Goal: Task Accomplishment & Management: Complete application form

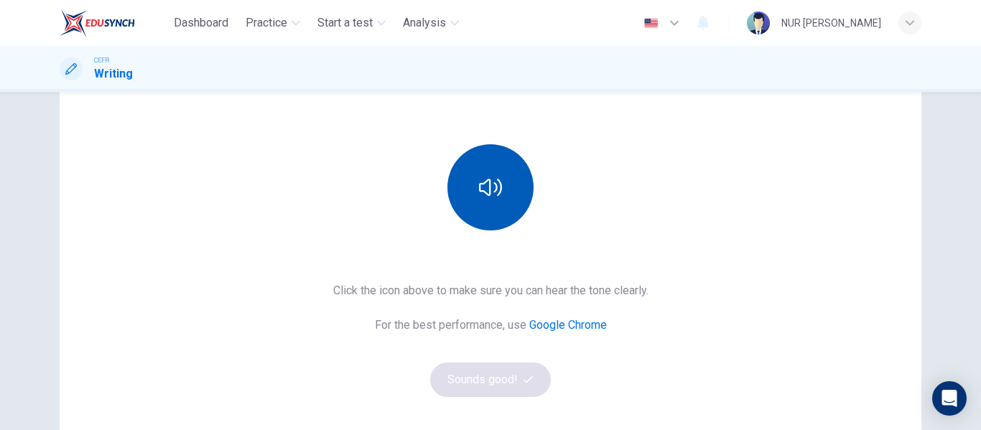
scroll to position [135, 0]
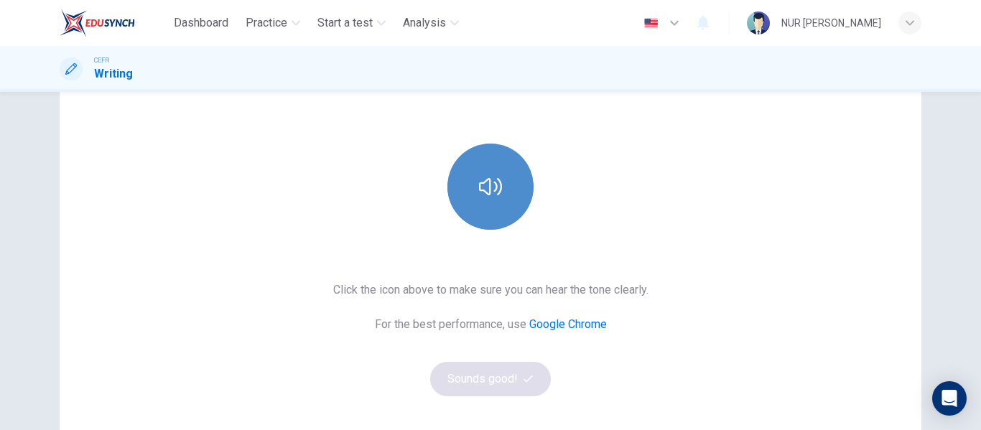
click at [479, 216] on button "button" at bounding box center [490, 187] width 86 height 86
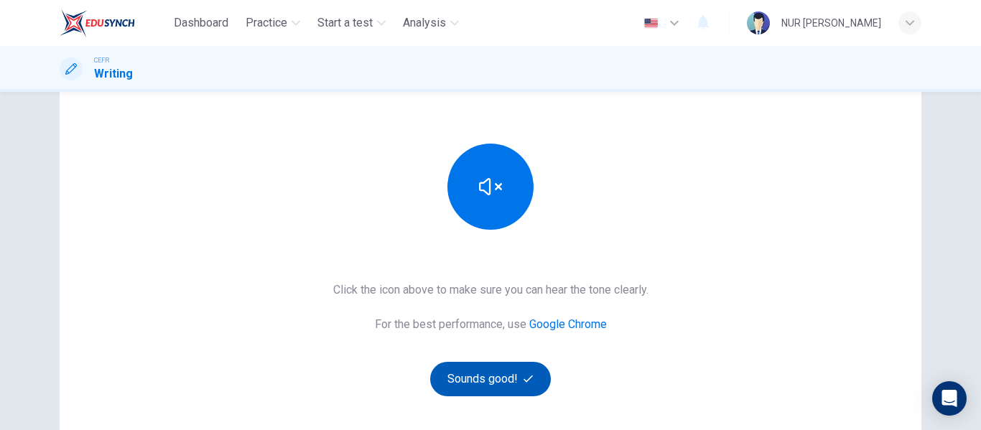
click at [485, 376] on button "Sounds good!" at bounding box center [490, 379] width 121 height 34
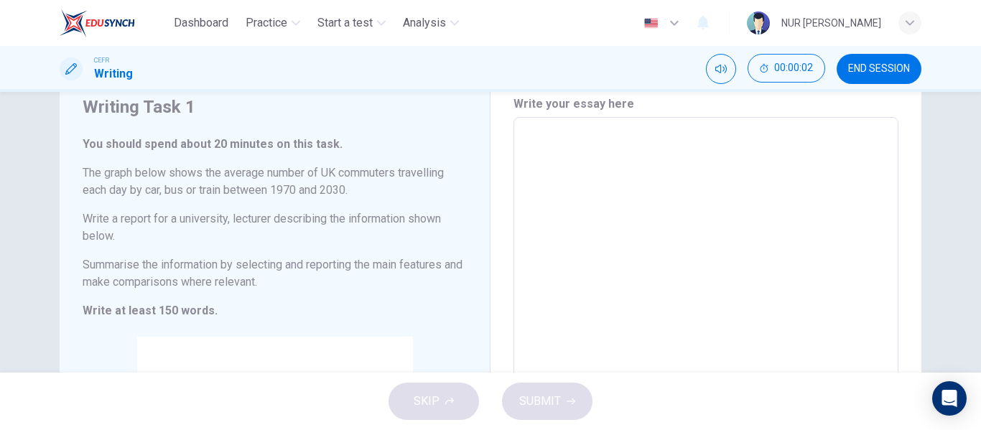
scroll to position [53, 0]
click at [442, 405] on div "SKIP SUBMIT" at bounding box center [490, 401] width 981 height 57
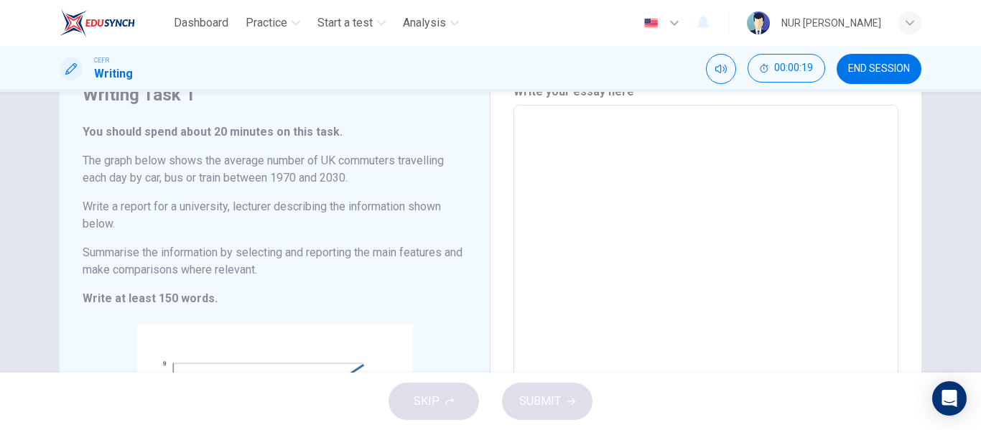
click at [403, 276] on h6 "Summarise the information by selecting and reporting the main features and make…" at bounding box center [275, 261] width 384 height 34
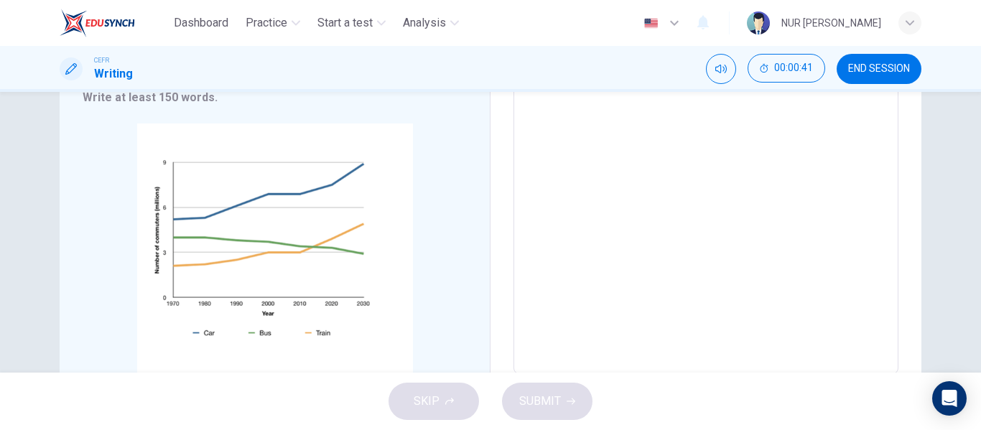
scroll to position [268, 0]
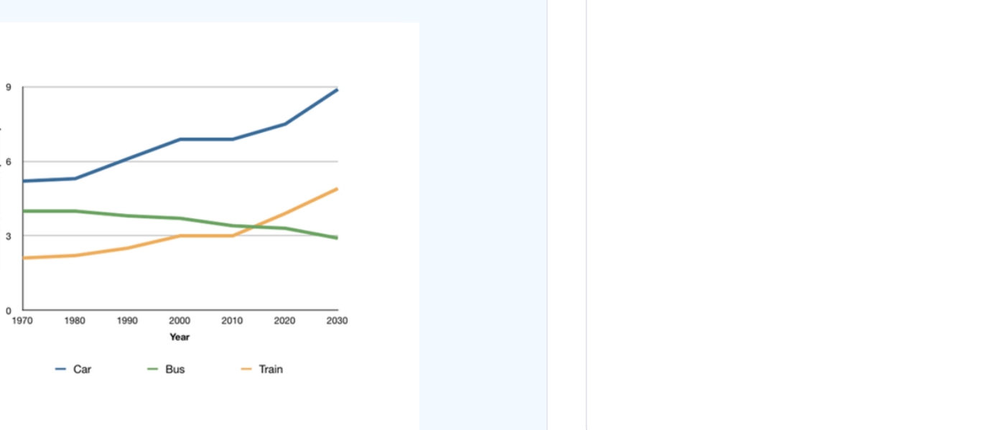
click at [403, 276] on div "Click to Zoom" at bounding box center [275, 260] width 384 height 274
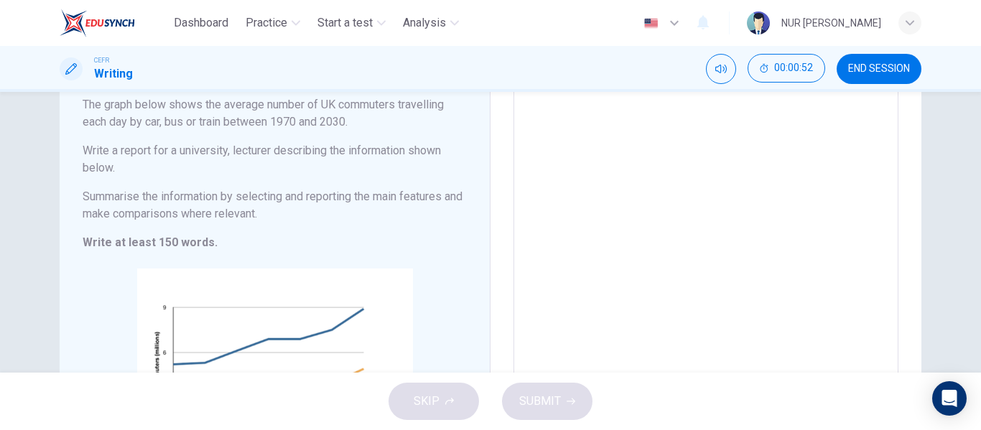
scroll to position [0, 0]
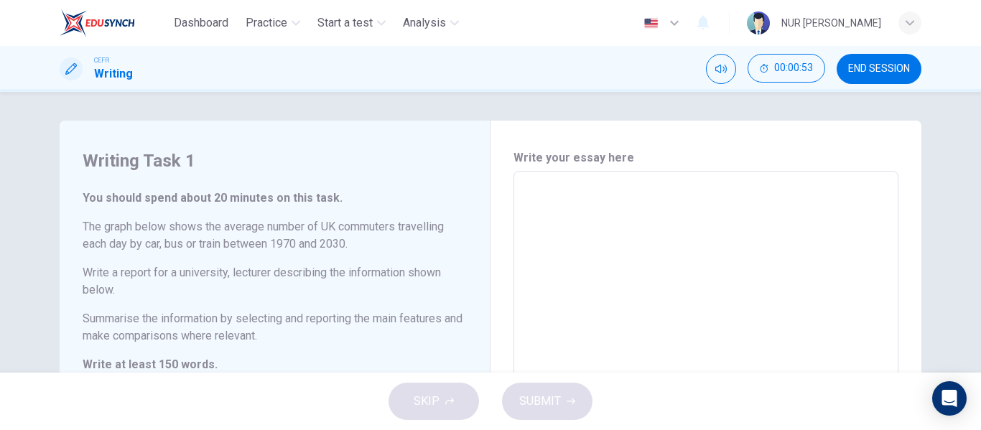
click at [522, 174] on div "x ​" at bounding box center [705, 406] width 385 height 470
type textarea "T"
type textarea "x"
type textarea "Th"
type textarea "x"
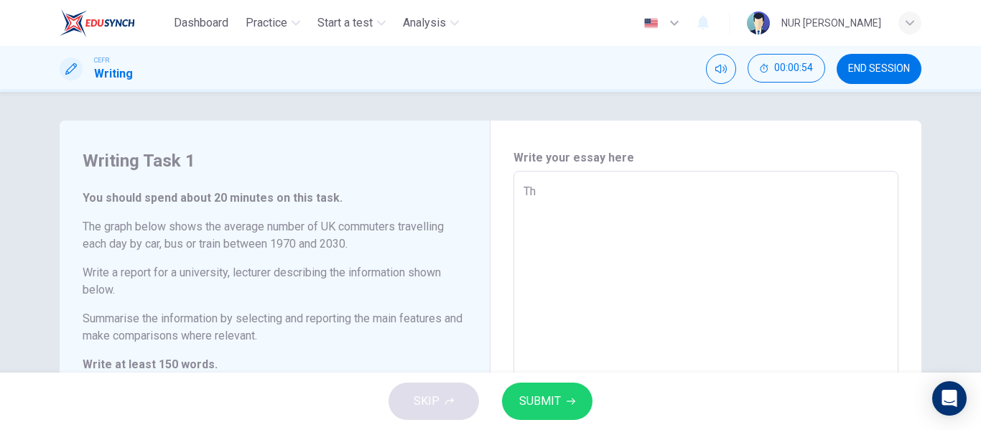
type textarea "The"
type textarea "x"
type textarea "The"
type textarea "x"
type textarea "The d"
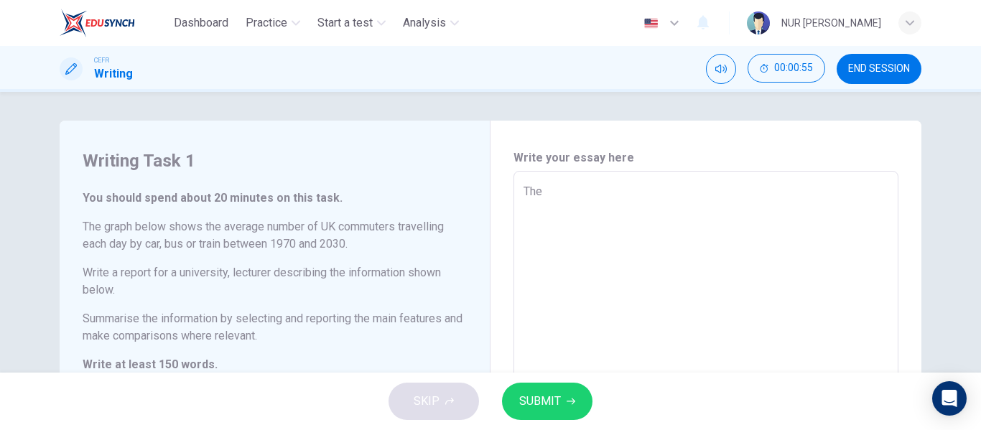
type textarea "x"
type textarea "The di"
type textarea "x"
type textarea "The dia"
type textarea "x"
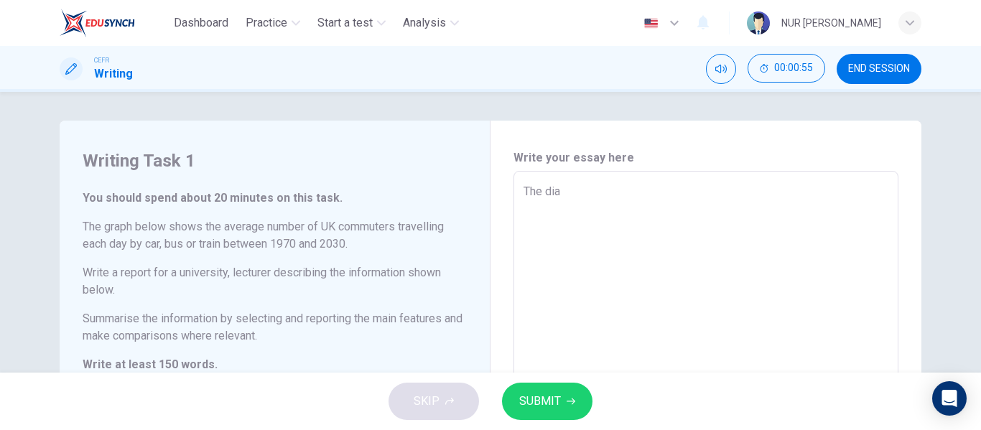
type textarea "The diag"
type textarea "x"
type textarea "The diagr"
type textarea "x"
type textarea "The diagra"
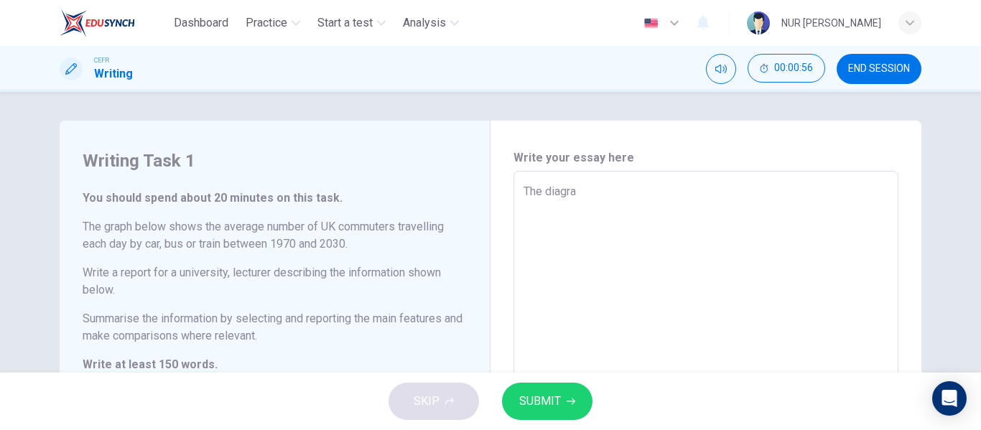
type textarea "x"
type textarea "The diagram"
type textarea "x"
type textarea "The diagram"
type textarea "x"
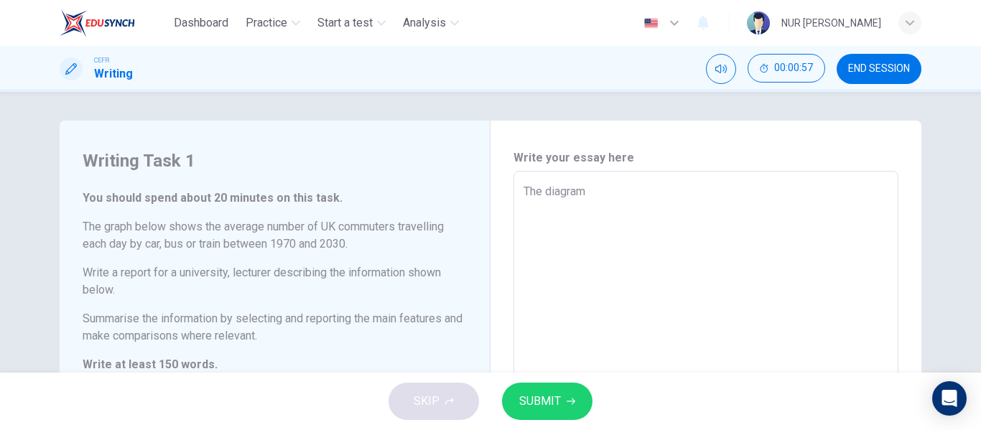
type textarea "The diagram p"
type textarea "x"
type textarea "The diagram po"
type textarea "x"
type textarea "The diagram por"
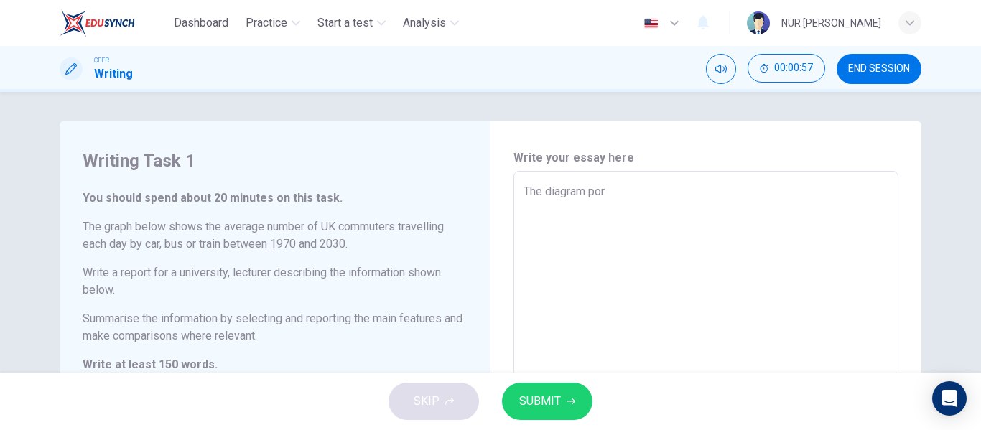
type textarea "x"
type textarea "The diagram port"
type textarea "x"
type textarea "The diagram portr"
type textarea "x"
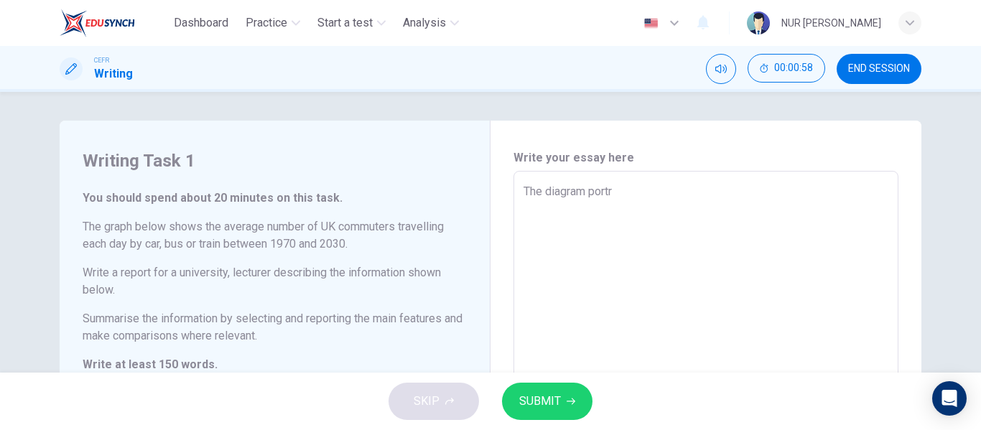
type textarea "The diagram portra"
type textarea "x"
type textarea "The diagram portray"
type textarea "x"
type textarea "The diagram portray"
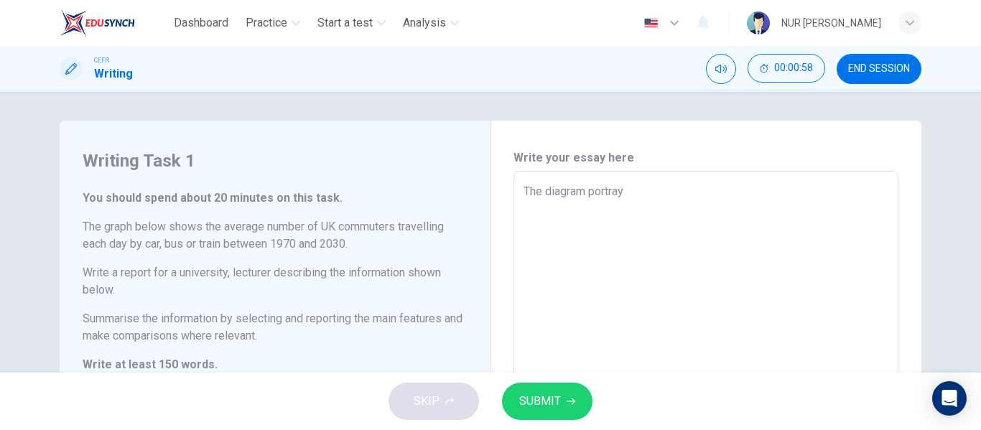
type textarea "x"
click at [549, 195] on textarea "The diagram portray" at bounding box center [705, 406] width 365 height 447
type textarea "The gportray"
type textarea "x"
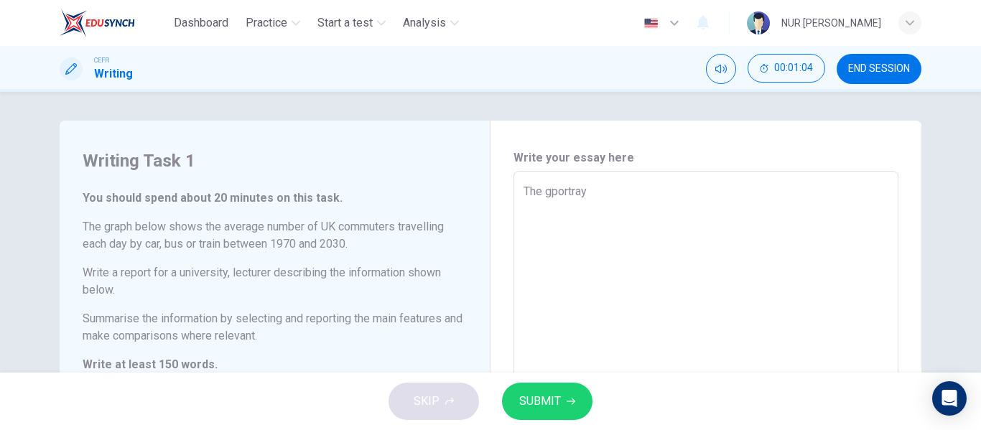
type textarea "The grportray"
type textarea "x"
type textarea "The graportray"
type textarea "x"
type textarea "The grapportray"
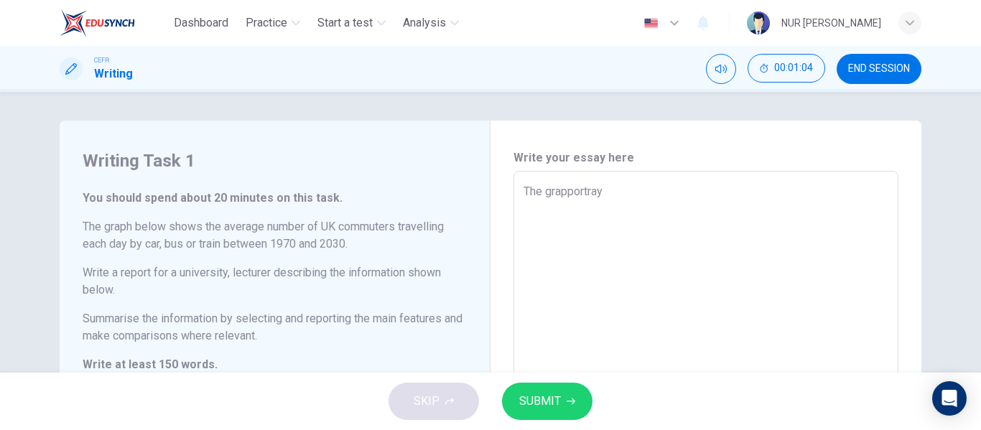
type textarea "x"
type textarea "The graphportray"
type textarea "x"
type textarea "The graph portray"
type textarea "x"
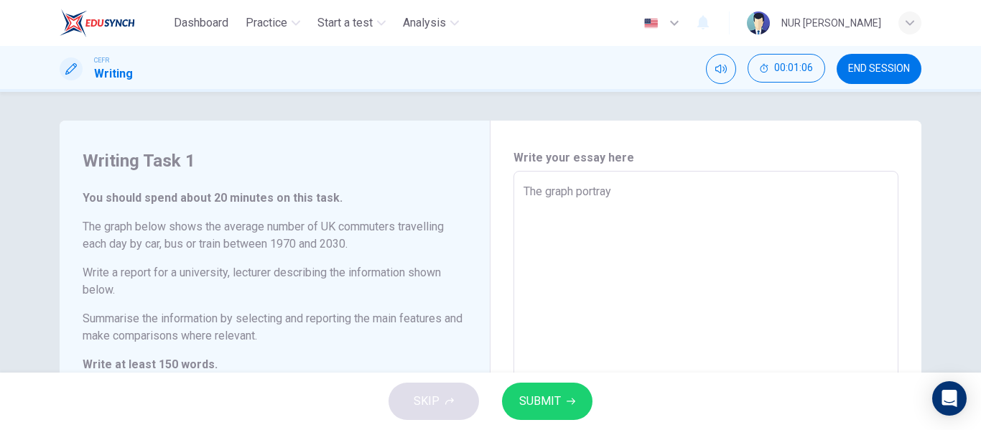
click at [623, 203] on textarea "The graph portray" at bounding box center [705, 406] width 365 height 447
type textarea "The graph portray"
type textarea "x"
type textarea "The graph portrays"
type textarea "x"
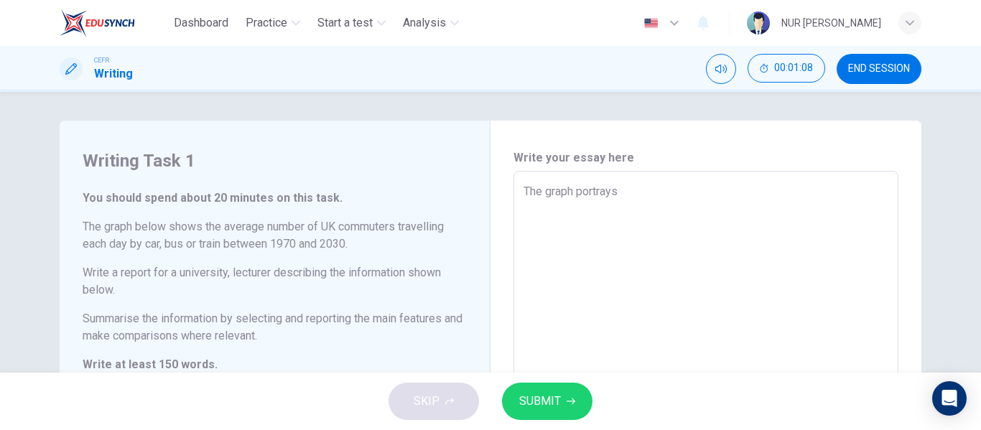
type textarea "The graph portrays"
type textarea "x"
type textarea "The graph portrays t"
type textarea "x"
type textarea "The graph portrays th"
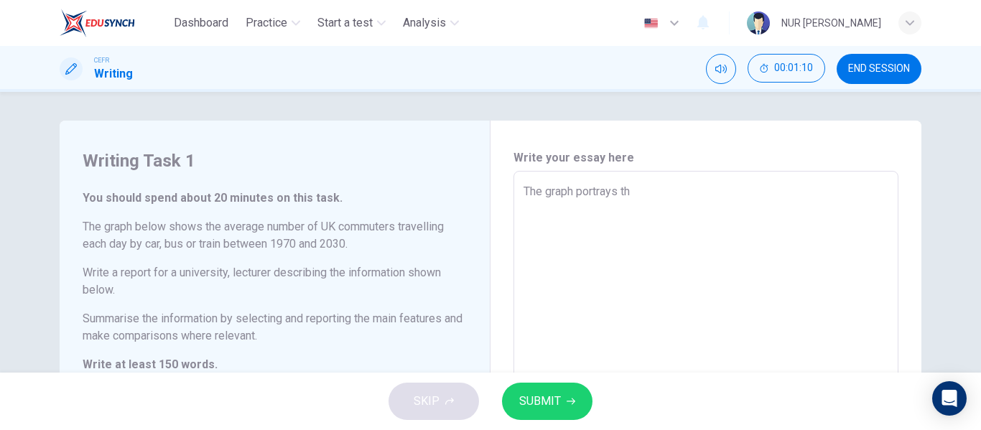
type textarea "x"
type textarea "The graph portrays the"
type textarea "x"
type textarea "The graph portrays the"
type textarea "x"
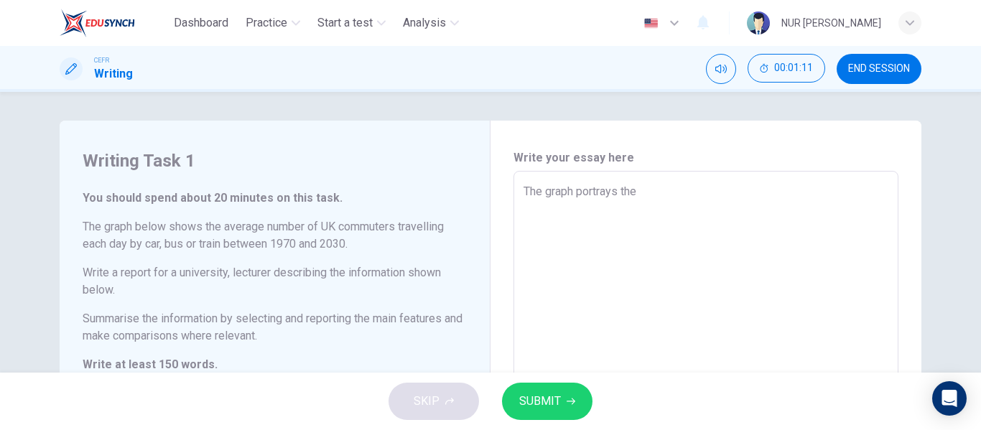
type textarea "The graph portrays the a"
type textarea "x"
type textarea "The graph portrays the"
type textarea "x"
type textarea "The graph portrays the a"
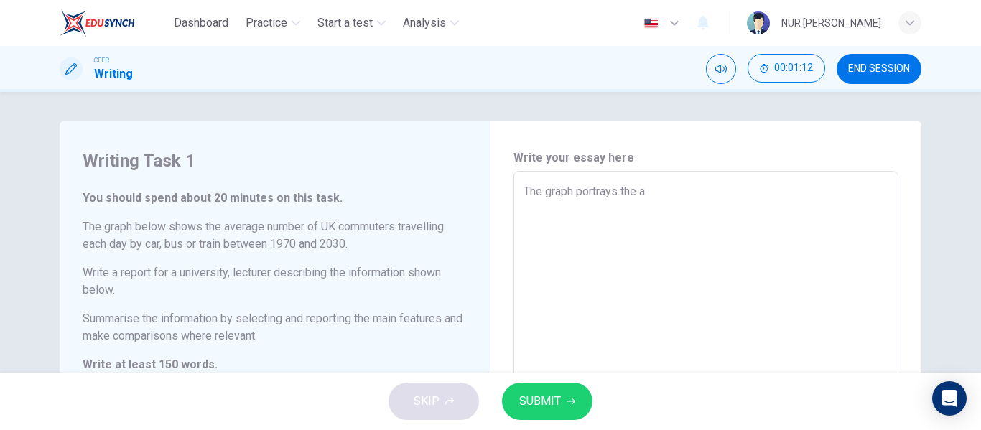
type textarea "x"
type textarea "The graph portrays the av"
type textarea "x"
type textarea "The graph portrays the ave"
type textarea "x"
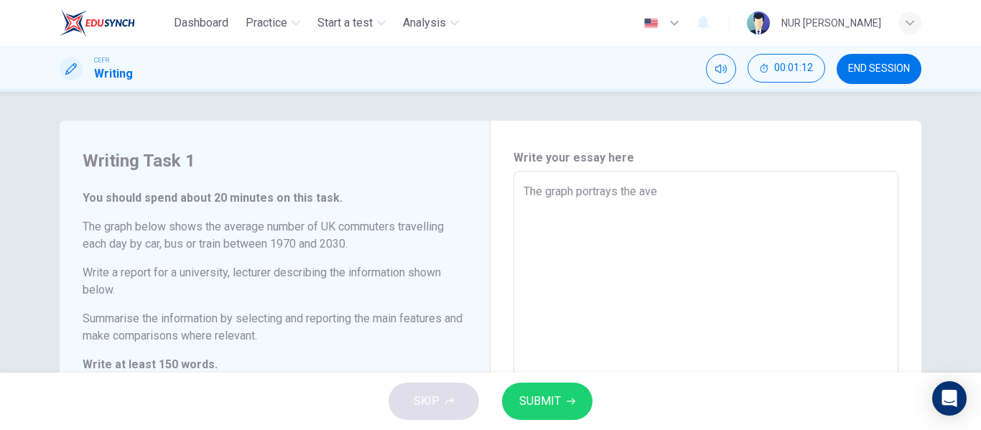
type textarea "The graph portrays the aver"
type textarea "x"
type textarea "The graph portrays the averag"
type textarea "x"
type textarea "The graph portrays the average"
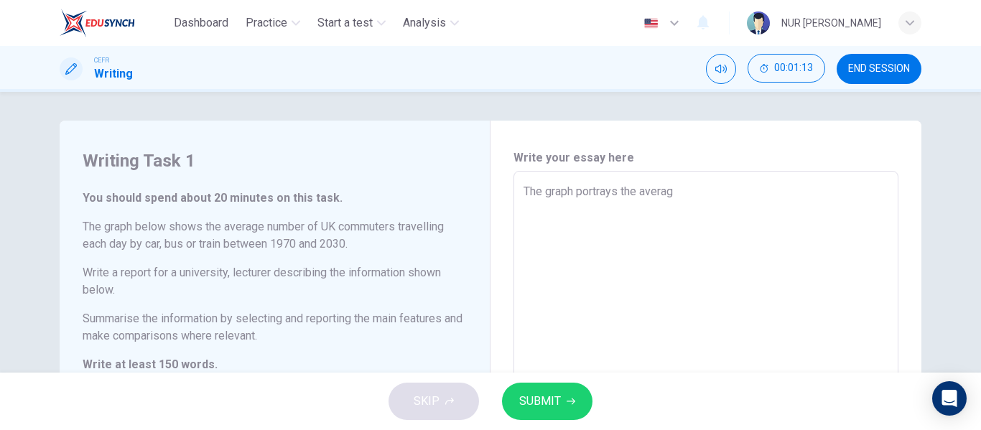
type textarea "x"
type textarea "The graph portrays the average"
type textarea "x"
type textarea "The graph portrays the average u"
type textarea "x"
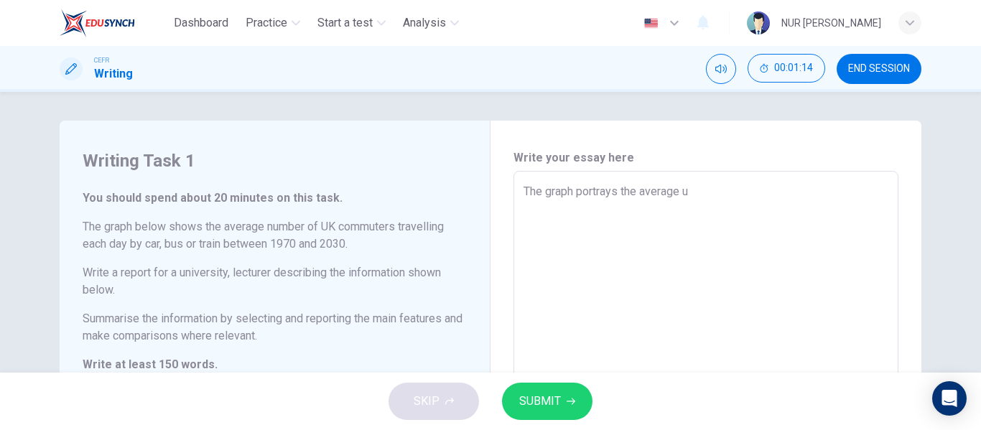
type textarea "The graph portrays the average um"
type textarea "x"
type textarea "The graph portrays the average umb"
type textarea "x"
type textarea "The graph portrays the average umbe"
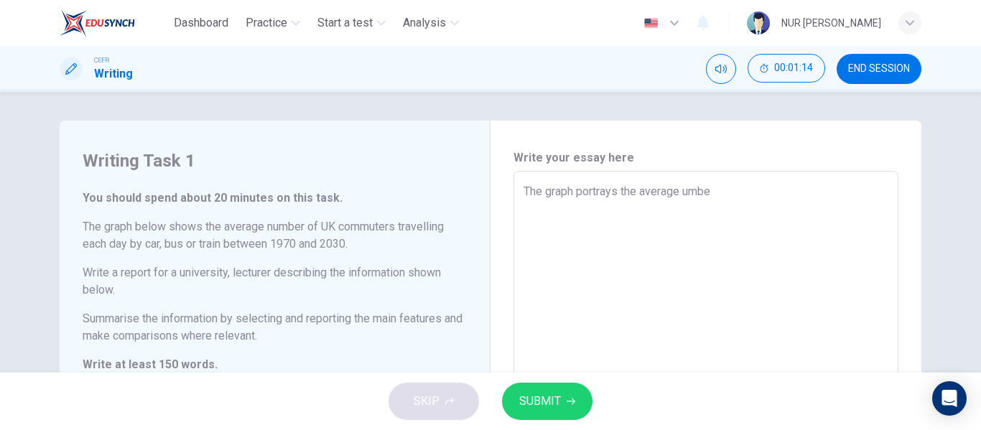
type textarea "x"
type textarea "The graph portrays the average umb"
type textarea "x"
type textarea "The graph portrays the average um"
type textarea "x"
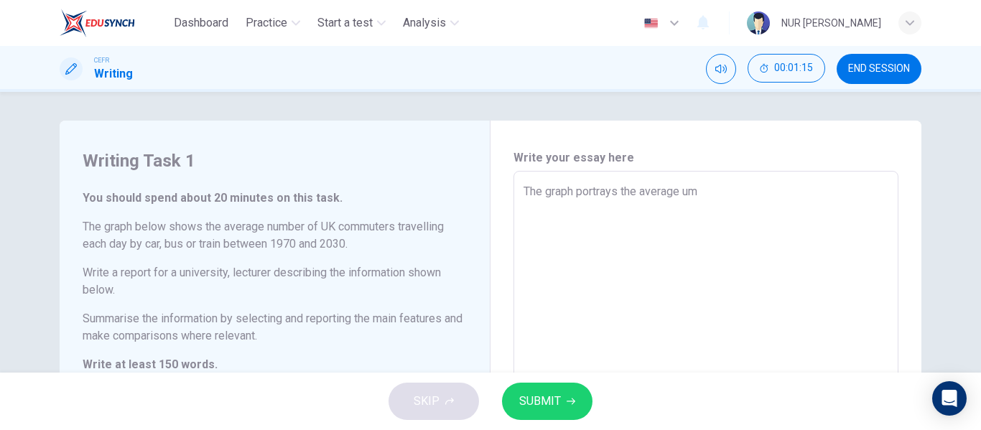
type textarea "The graph portrays the average u"
type textarea "x"
type textarea "The graph portrays the average"
type textarea "x"
type textarea "The graph portrays the average n"
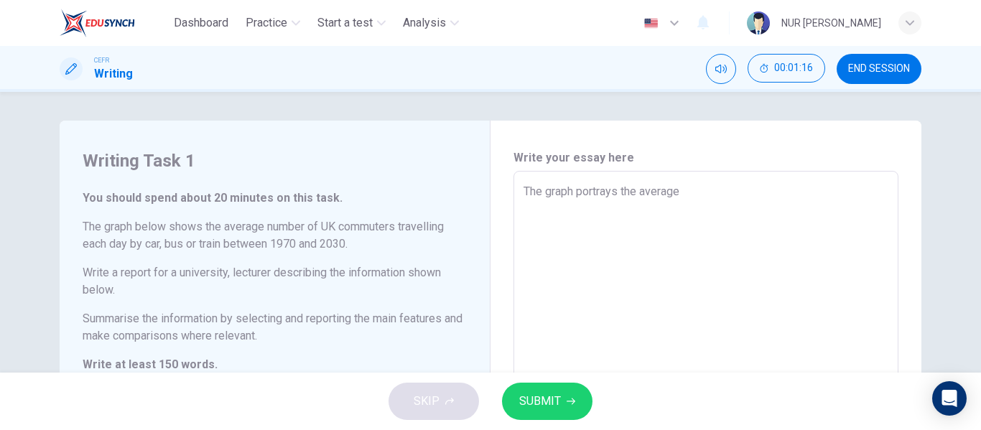
type textarea "x"
type textarea "The graph portrays the average nu"
type textarea "x"
type textarea "The graph portrays the average num"
type textarea "x"
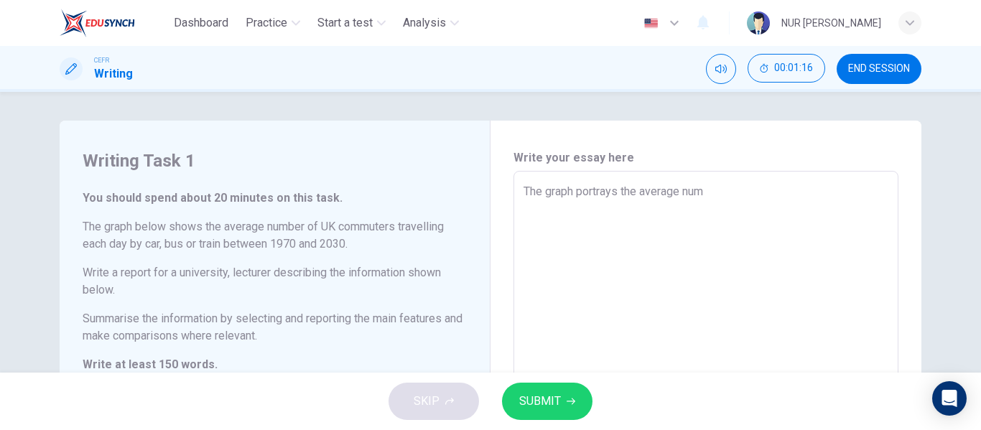
type textarea "The graph portrays the average numb"
type textarea "x"
type textarea "The graph portrays the average numbe"
type textarea "x"
type textarea "The graph portrays the average number"
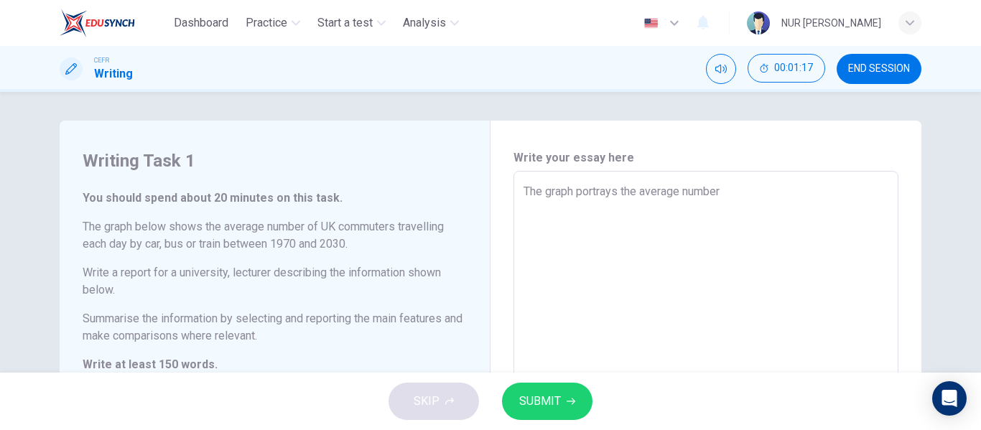
type textarea "x"
type textarea "The graph portrays the average numbers"
type textarea "x"
type textarea "The graph portrays the average numbers"
type textarea "x"
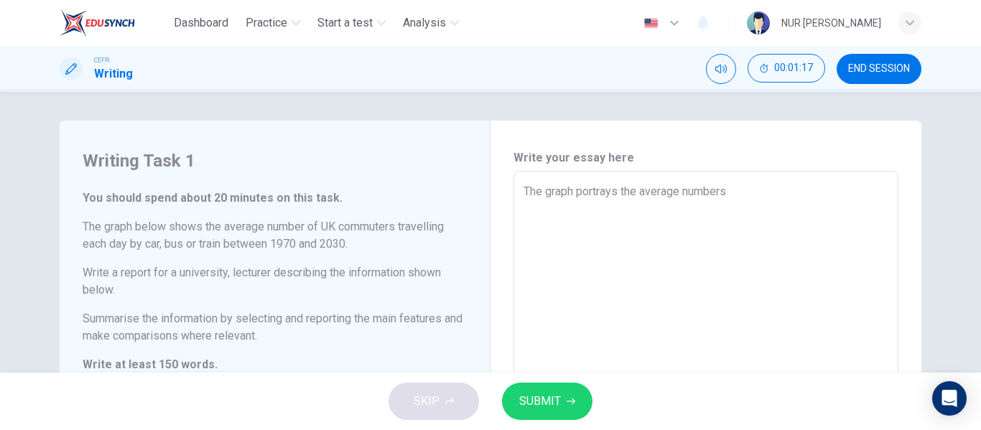
type textarea "The graph portrays the average numbers o"
type textarea "x"
type textarea "The graph portrays the average numbers of"
type textarea "x"
type textarea "The graph portrays the average numbers of"
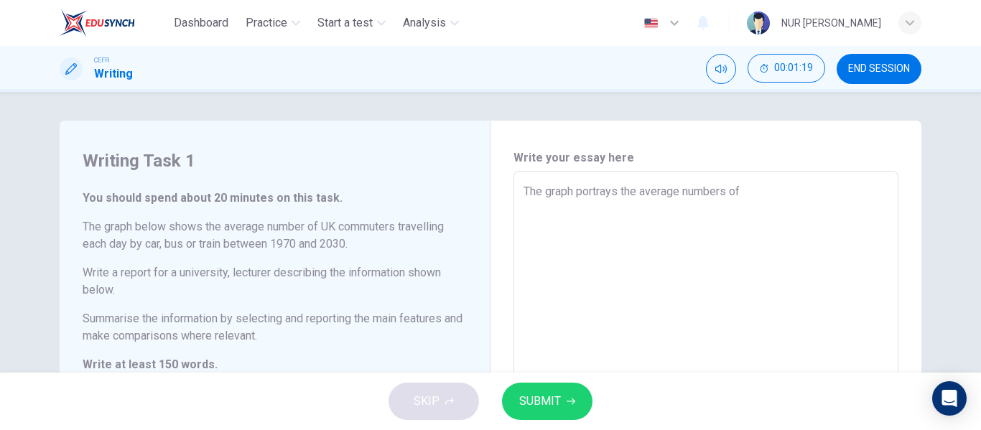
type textarea "x"
type textarea "The graph portrays the average numbers of U"
type textarea "x"
type textarea "The graph portrays the average numbers of [GEOGRAPHIC_DATA]"
type textarea "x"
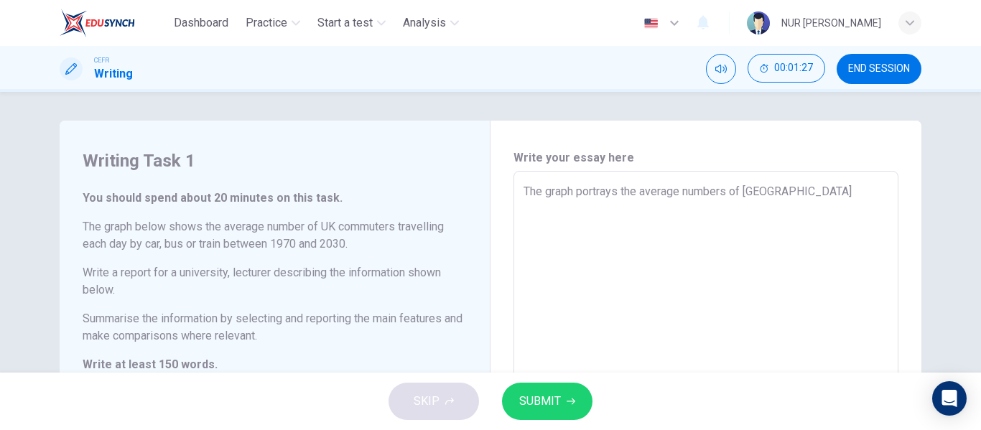
type textarea "The graph portrays the average numbers of [GEOGRAPHIC_DATA]"
type textarea "x"
type textarea "The graph portrays the average numbers of UK c"
type textarea "x"
type textarea "The graph portrays the average numbers of UK co"
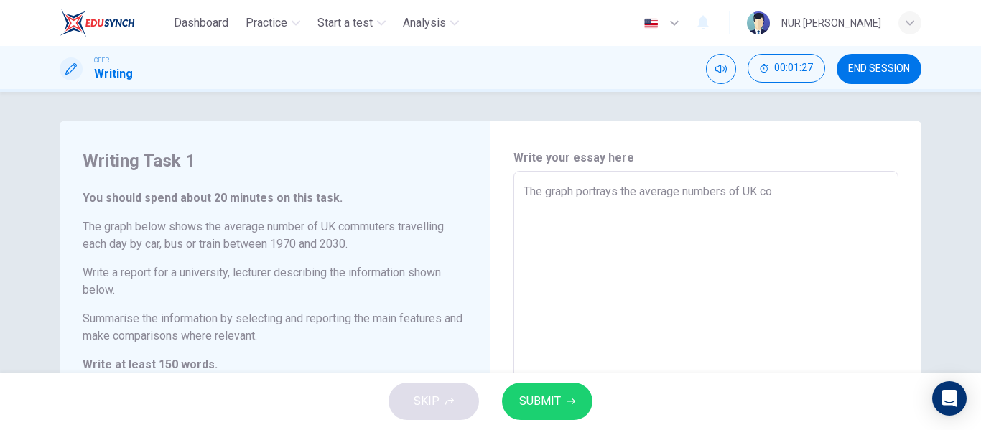
type textarea "x"
type textarea "The graph portrays the average numbers of UK com"
type textarea "x"
type textarea "The graph portrays the average numbers of UK comm"
type textarea "x"
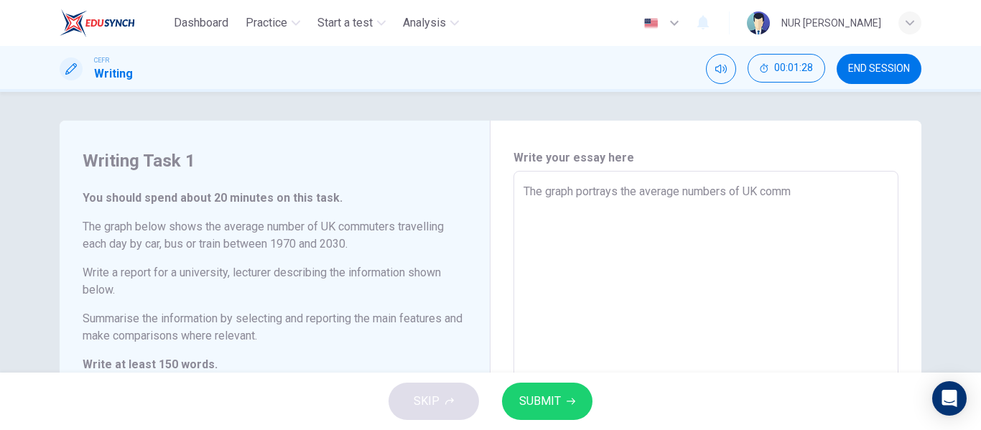
type textarea "The graph portrays the average numbers of UK commu"
type textarea "x"
type textarea "The graph portrays the average numbers of UK commun"
type textarea "x"
type textarea "The graph portrays the average numbers of UK communt"
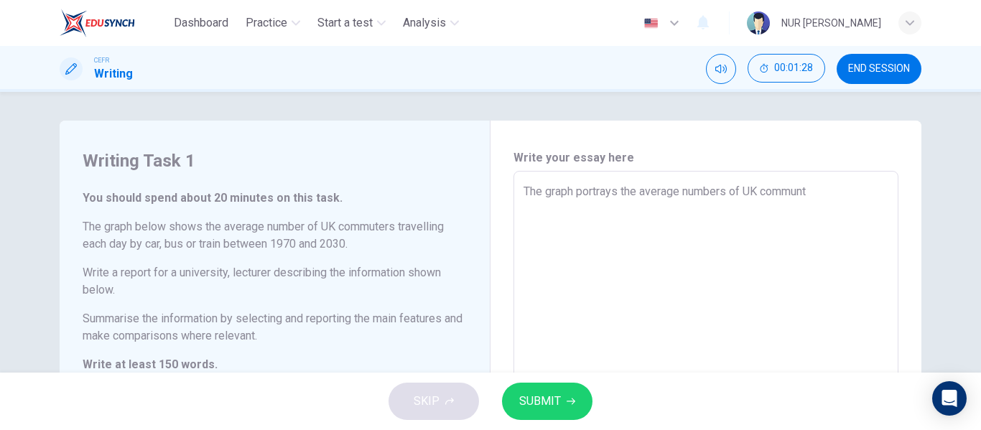
type textarea "x"
type textarea "The graph portrays the average numbers of UK communte"
type textarea "x"
type textarea "The graph portrays the average numbers of UK communter"
type textarea "x"
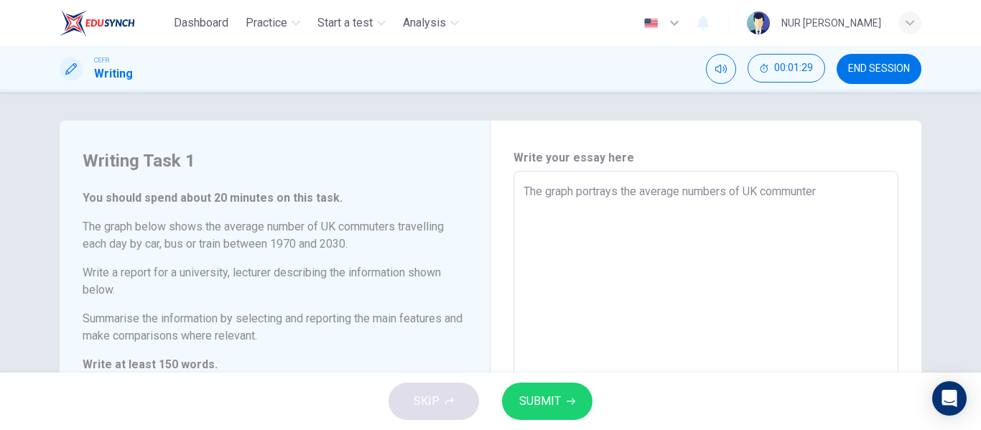
type textarea "The graph portrays the average numbers of UK communters"
type textarea "x"
type textarea "The graph portrays the average numbers of UK communter"
type textarea "x"
type textarea "The graph portrays the average numbers of UK communte"
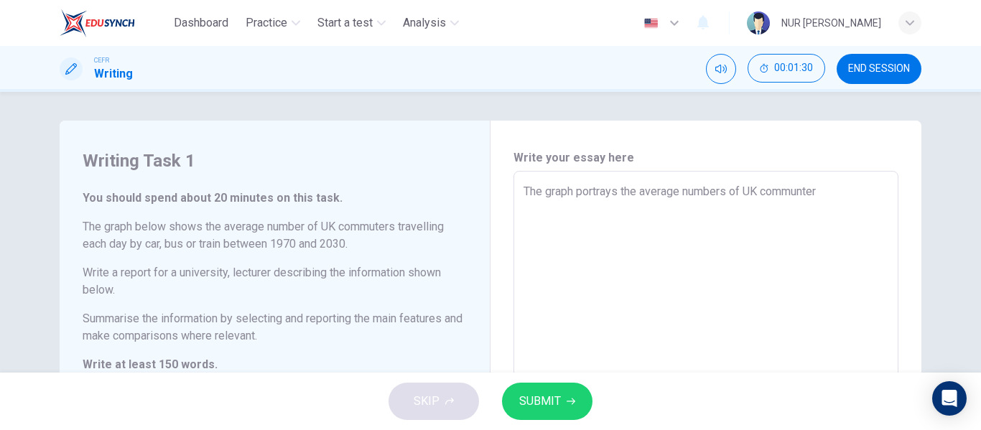
type textarea "x"
type textarea "The graph portrays the average numbers of UK communt"
type textarea "x"
type textarea "The graph portrays the average numbers of UK commun"
type textarea "x"
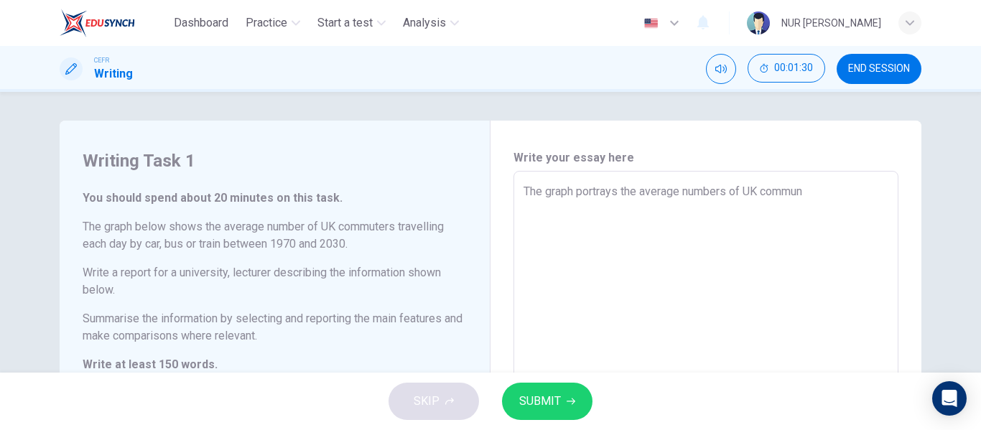
type textarea "The graph portrays the average numbers of UK commu"
type textarea "x"
type textarea "The graph portrays the average numbers of UK commut"
type textarea "x"
type textarea "The graph portrays the average numbers of UK commute"
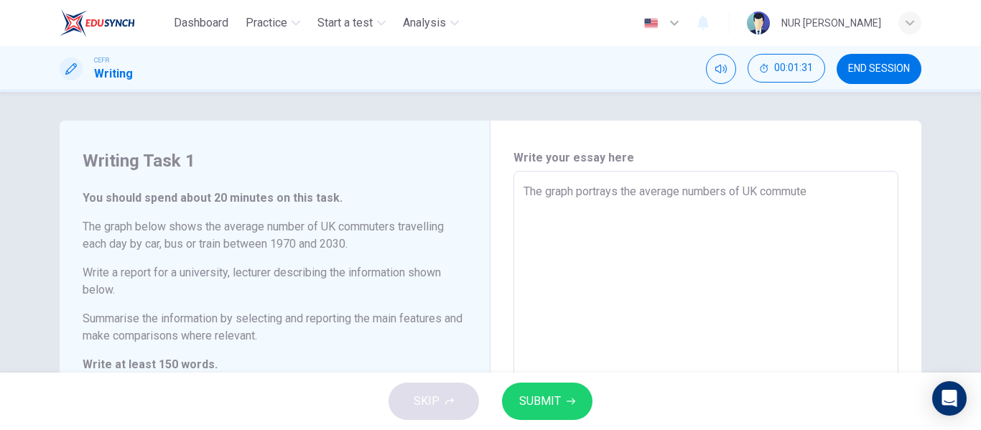
type textarea "x"
type textarea "The graph portrays the average numbers of [DEMOGRAPHIC_DATA] commuter"
type textarea "x"
type textarea "The graph portrays the average numbers of [DEMOGRAPHIC_DATA] commuters"
type textarea "x"
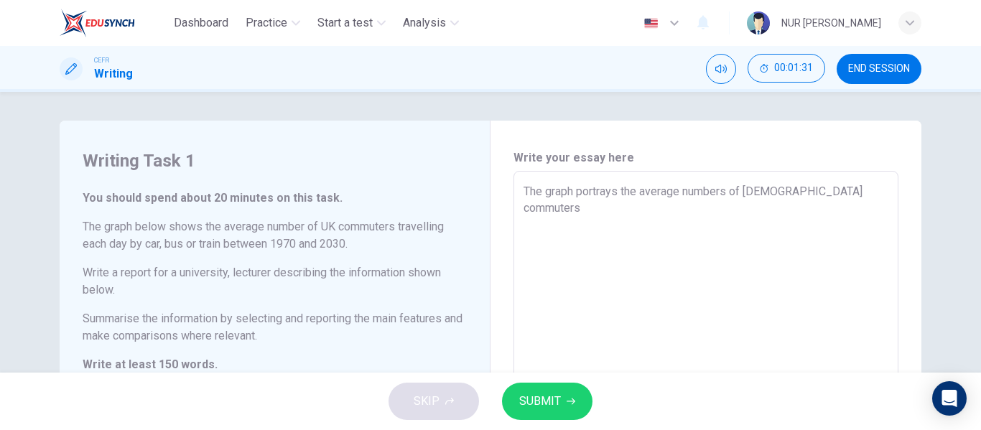
type textarea "The graph portrays the average numbers of [DEMOGRAPHIC_DATA] commuters"
type textarea "x"
type textarea "The graph portrays the average numbers of [DEMOGRAPHIC_DATA] commuters t"
type textarea "x"
type textarea "The graph portrays the average numbers of UK commuters tr"
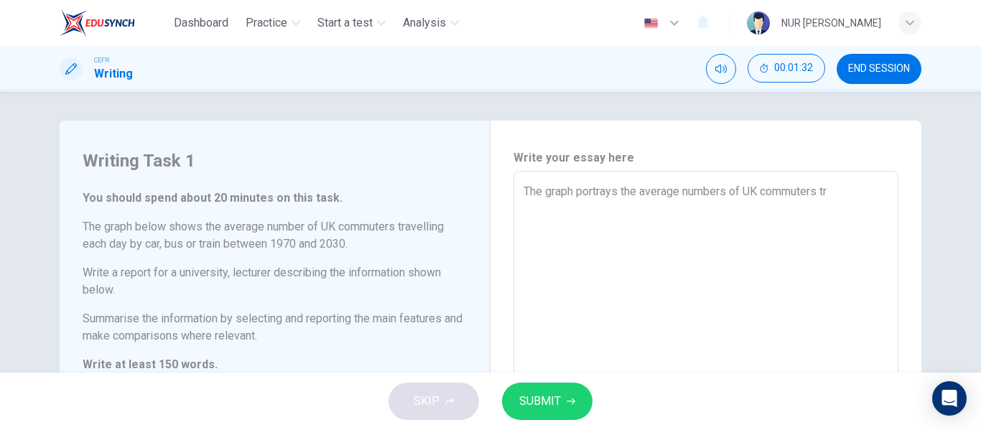
type textarea "x"
type textarea "The graph portrays the average numbers of [DEMOGRAPHIC_DATA] commuters tra"
type textarea "x"
type textarea "The graph portrays the average numbers of [DEMOGRAPHIC_DATA] commuters trav"
type textarea "x"
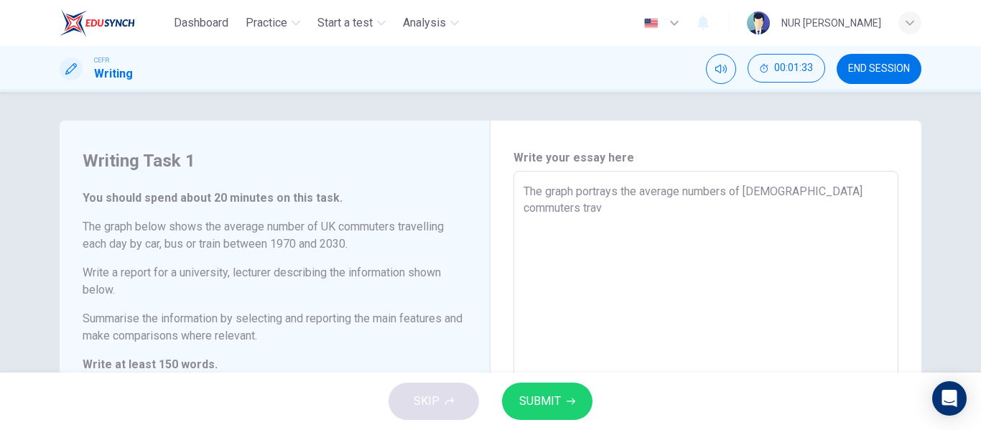
type textarea "The graph portrays the average numbers of [DEMOGRAPHIC_DATA] commuters trave"
type textarea "x"
type textarea "The graph portrays the average numbers of [DEMOGRAPHIC_DATA] commuters travel"
type textarea "x"
type textarea "The graph portrays the average numbers of [DEMOGRAPHIC_DATA] commuters travell"
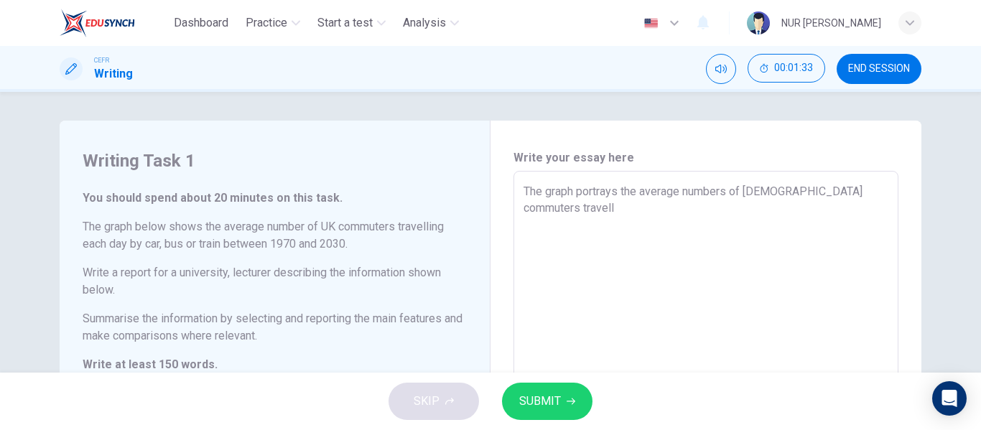
type textarea "x"
type textarea "The graph portrays the average numbers of [DEMOGRAPHIC_DATA] commuters travelli"
type textarea "x"
type textarea "The graph portrays the average numbers of [DEMOGRAPHIC_DATA] commuters travellin"
type textarea "x"
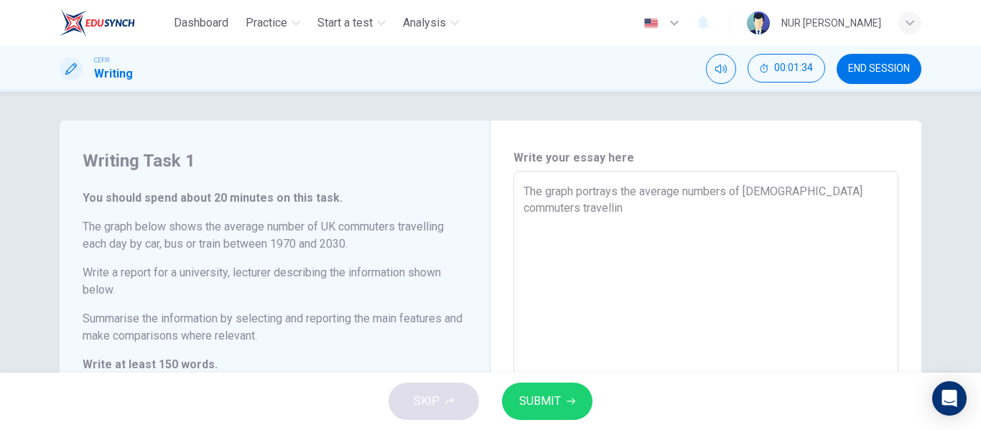
type textarea "The graph portrays the average numbers of [DEMOGRAPHIC_DATA] commuters travelli…"
type textarea "x"
type textarea "The graph portrays the average numbers of [DEMOGRAPHIC_DATA] commuters travelli…"
type textarea "x"
type textarea "The graph portrays the average numbers of [DEMOGRAPHIC_DATA] commuters travelli…"
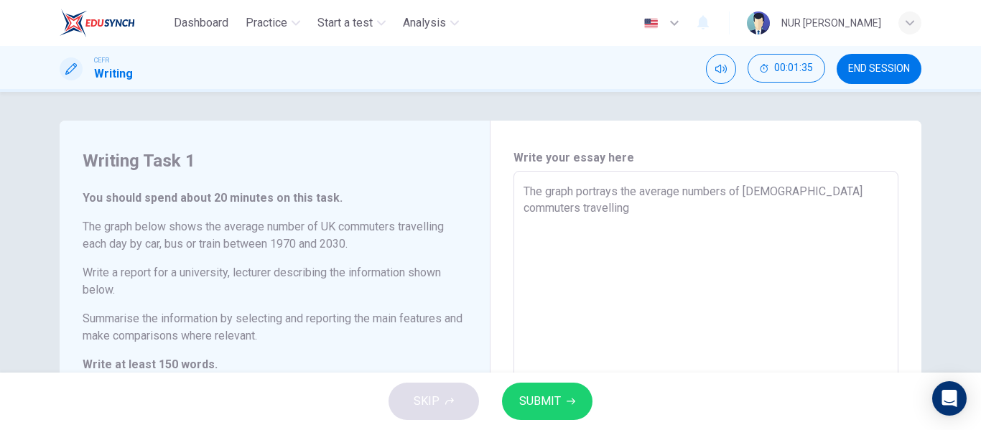
type textarea "x"
type textarea "The graph portrays the average numbers of [DEMOGRAPHIC_DATA] commuters travelli…"
type textarea "x"
type textarea "The graph portrays the average numbers of [DEMOGRAPHIC_DATA] commuters travelli…"
type textarea "x"
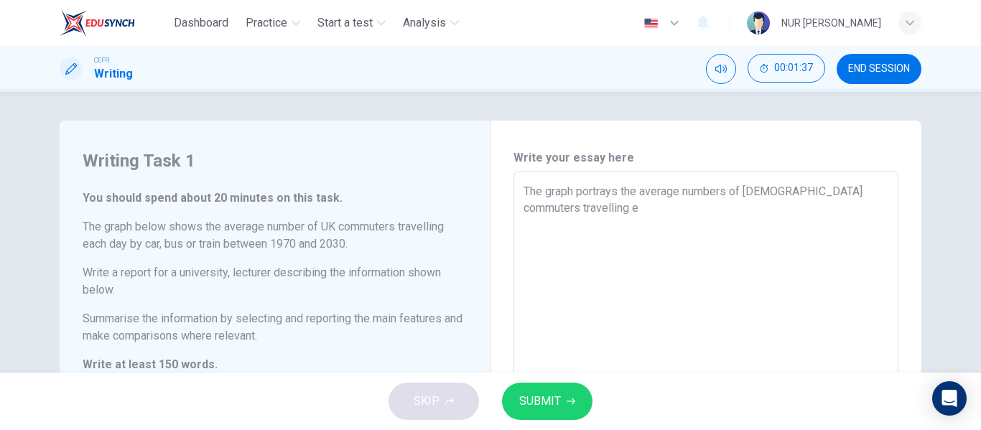
type textarea "The graph portrays the average numbers of [DEMOGRAPHIC_DATA] commuters travelli…"
type textarea "x"
type textarea "The graph portrays the average numbers of [DEMOGRAPHIC_DATA] commuters travelli…"
type textarea "x"
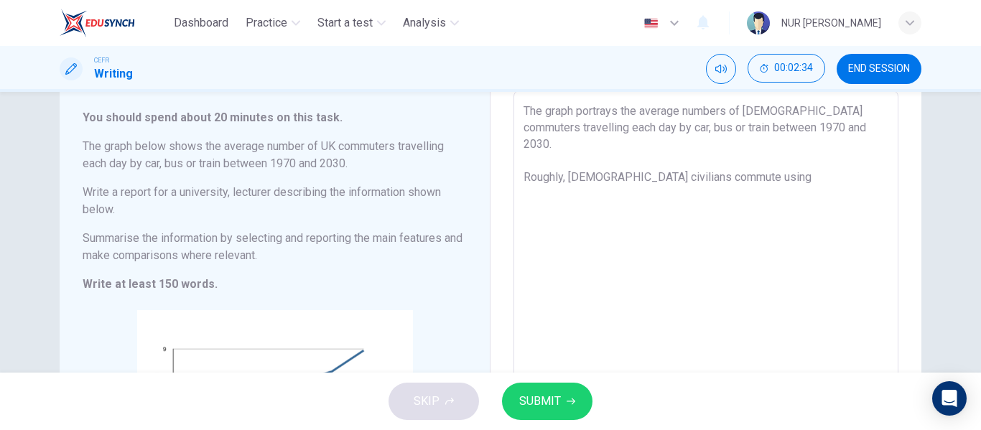
scroll to position [78, 0]
click at [533, 166] on textarea "The graph portrays the average numbers of [DEMOGRAPHIC_DATA] commuters travelli…" at bounding box center [705, 328] width 365 height 447
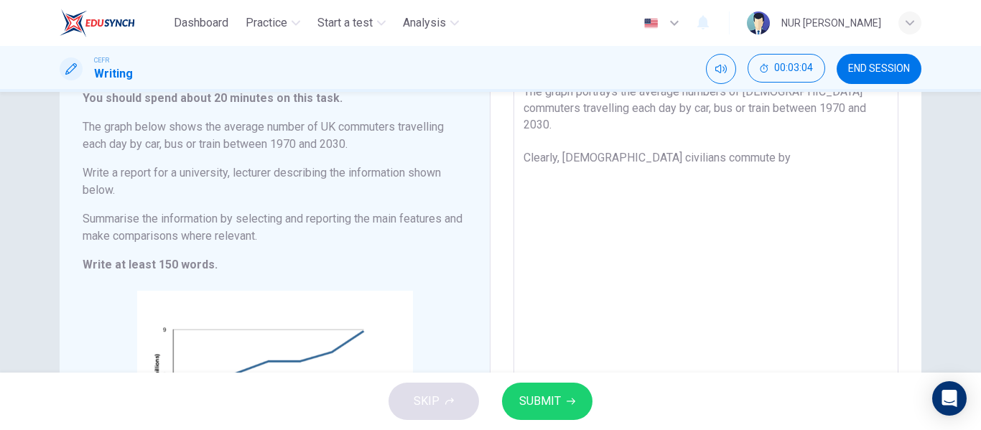
scroll to position [98, 0]
click at [625, 147] on textarea "The graph portrays the average numbers of [DEMOGRAPHIC_DATA] commuters travelli…" at bounding box center [705, 308] width 365 height 447
click at [622, 147] on textarea "The graph portrays the average numbers of [DEMOGRAPHIC_DATA] commuters travelli…" at bounding box center [705, 308] width 365 height 447
click at [688, 145] on textarea "The graph portrays the average numbers of [DEMOGRAPHIC_DATA] commuters travelli…" at bounding box center [705, 308] width 365 height 447
click at [733, 140] on textarea "The graph portrays the average numbers of [DEMOGRAPHIC_DATA] commuters travelli…" at bounding box center [705, 308] width 365 height 447
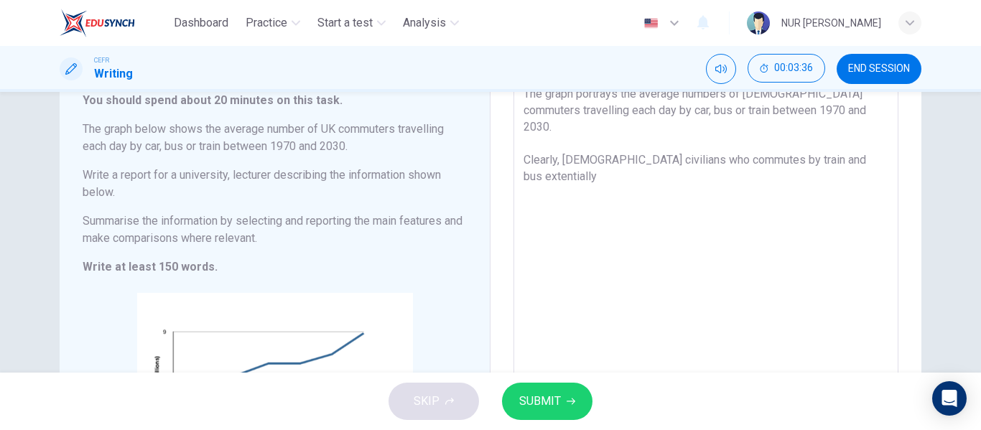
click at [831, 143] on textarea "The graph portrays the average numbers of [DEMOGRAPHIC_DATA] commuters travelli…" at bounding box center [705, 308] width 365 height 447
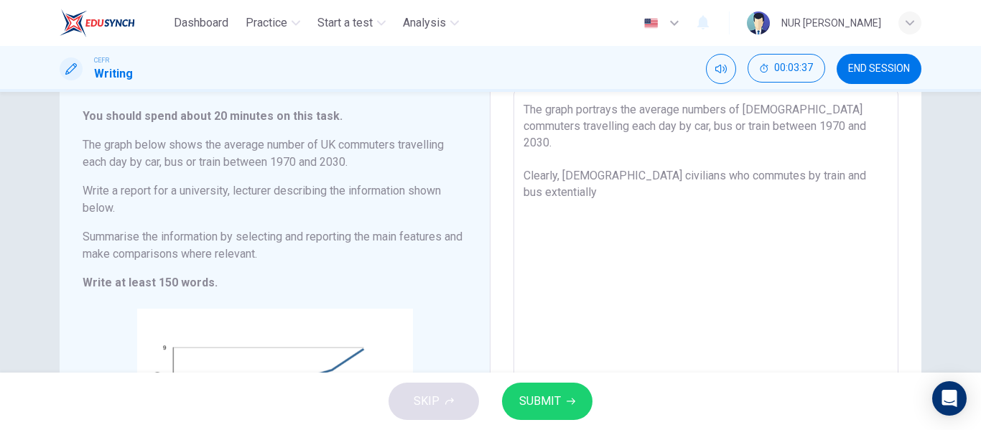
scroll to position [78, 0]
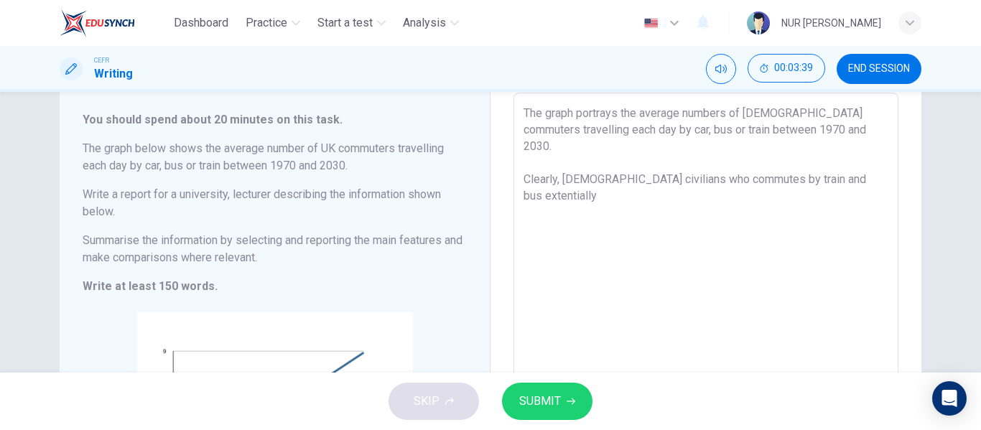
click at [560, 162] on textarea "The graph portrays the average numbers of [DEMOGRAPHIC_DATA] commuters travelli…" at bounding box center [705, 328] width 365 height 447
click at [760, 164] on textarea "The graph portrays the average numbers of [DEMOGRAPHIC_DATA] commuters travelli…" at bounding box center [705, 328] width 365 height 447
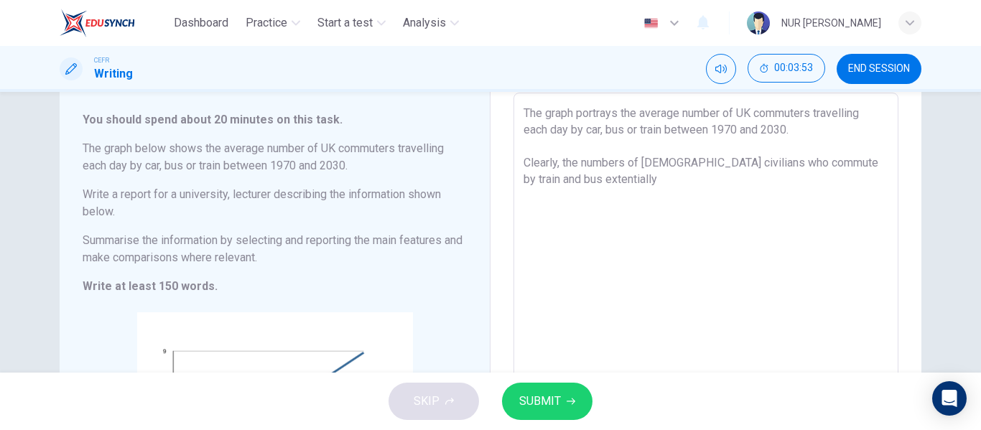
click at [688, 174] on textarea "The graph portrays the average number of UK commuters travelling each day by ca…" at bounding box center [705, 328] width 365 height 447
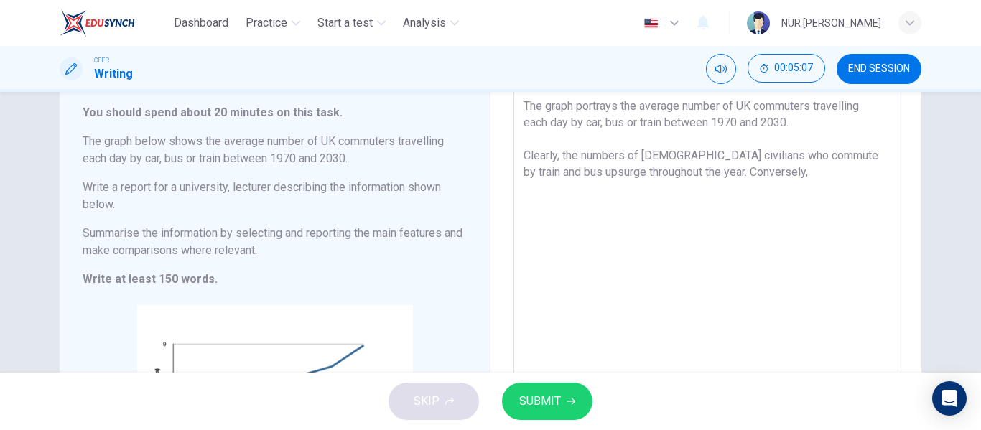
scroll to position [90, 0]
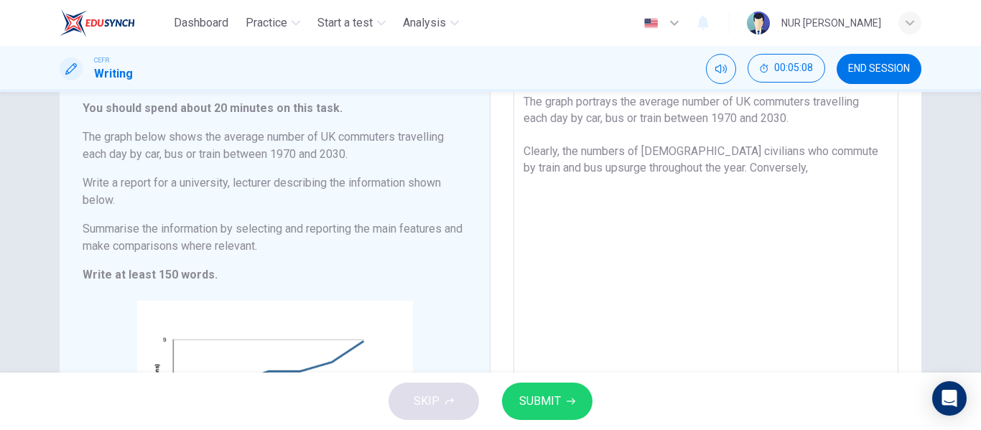
click at [673, 165] on textarea "The graph portrays the average number of UK commuters travelling each day by ca…" at bounding box center [705, 316] width 365 height 447
click at [671, 166] on textarea "The graph portrays the average number of UK commuters travelling each day by ca…" at bounding box center [705, 316] width 365 height 447
click at [715, 172] on textarea "The graph portrays the average number of UK commuters travelling each day by ca…" at bounding box center [705, 316] width 365 height 447
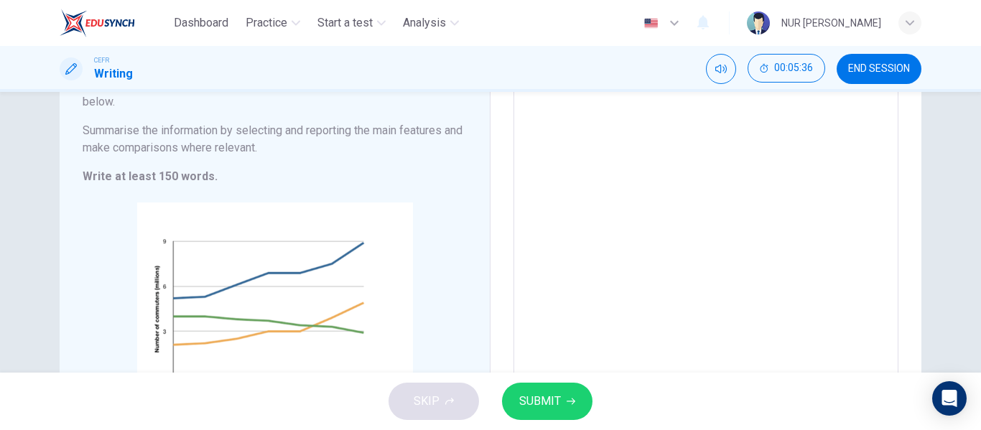
scroll to position [158, 0]
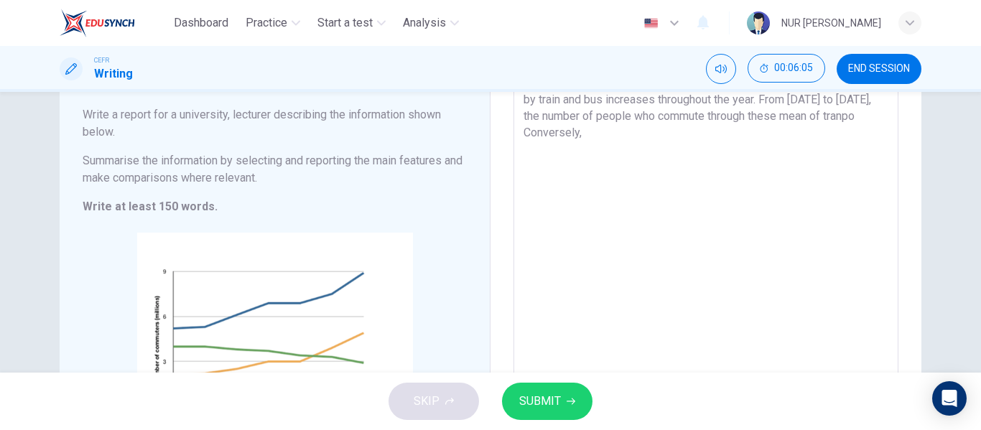
click at [727, 119] on textarea "The graph portrays the average number of UK commuters travelling each day by ca…" at bounding box center [705, 248] width 365 height 447
click at [780, 120] on textarea "The graph portrays the average number of UK commuters travelling each day by ca…" at bounding box center [705, 248] width 365 height 447
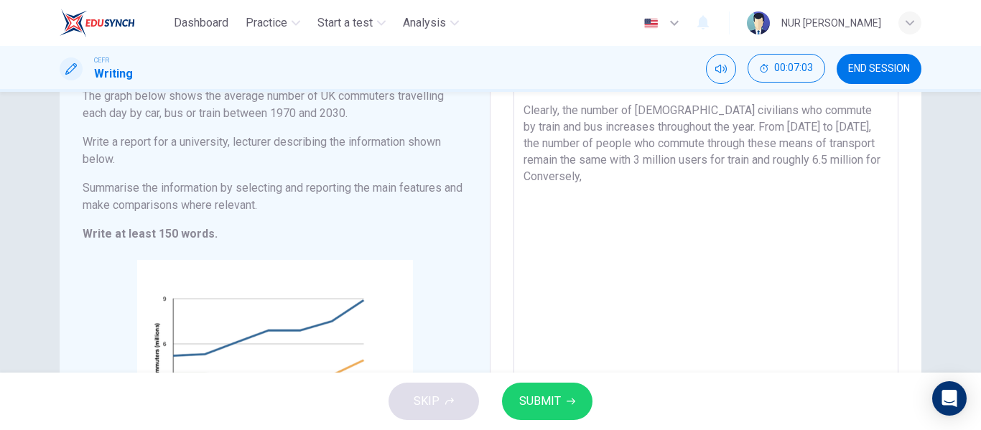
scroll to position [130, 0]
click at [841, 143] on textarea "The graph portrays the average number of UK commuters travelling each day by ca…" at bounding box center [705, 276] width 365 height 447
click at [876, 164] on textarea "The graph portrays the average number of UK commuters travelling each day by ca…" at bounding box center [705, 276] width 365 height 447
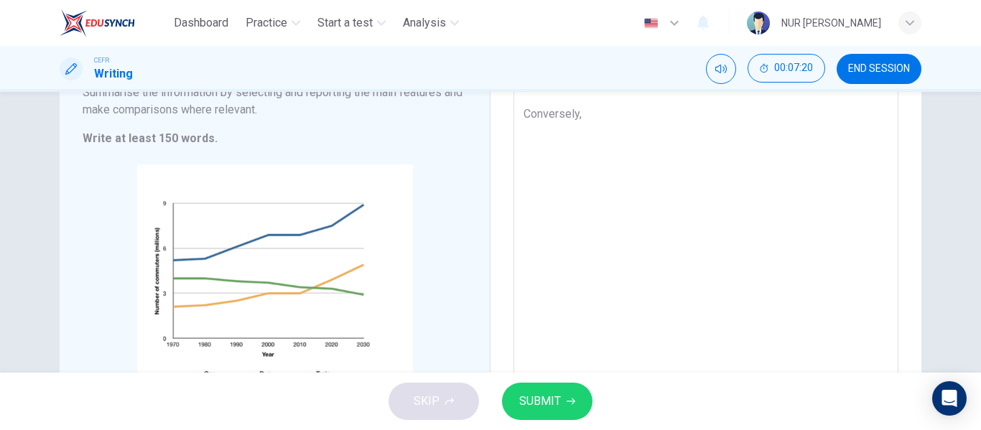
scroll to position [225, 0]
click at [630, 110] on textarea "The graph portrays the average number of UK commuters travelling each day by ca…" at bounding box center [705, 181] width 365 height 447
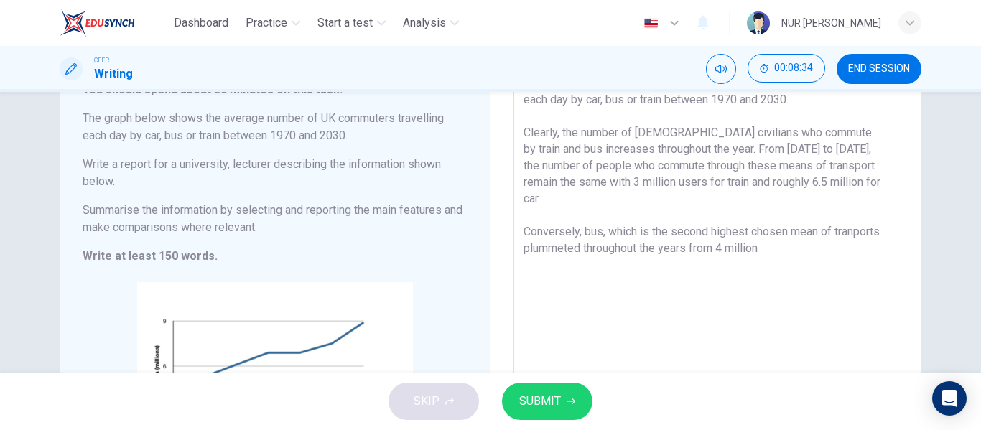
scroll to position [108, 0]
click at [815, 239] on textarea "The graph portrays the average number of UK commuters travelling each day by ca…" at bounding box center [705, 298] width 365 height 447
click at [806, 242] on textarea "The graph portrays the average number of UK commuters travelling each day by ca…" at bounding box center [705, 298] width 365 height 447
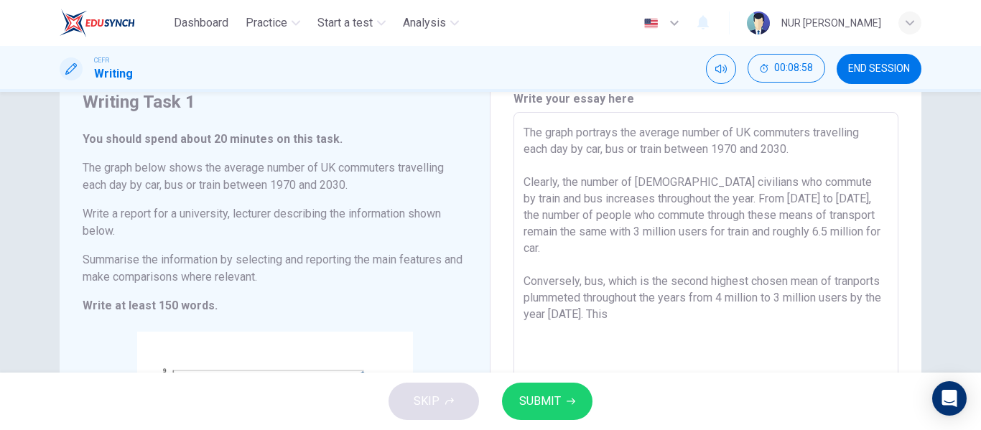
scroll to position [57, 0]
click at [729, 309] on textarea "The graph portrays the average number of UK commuters travelling each day by ca…" at bounding box center [705, 349] width 365 height 447
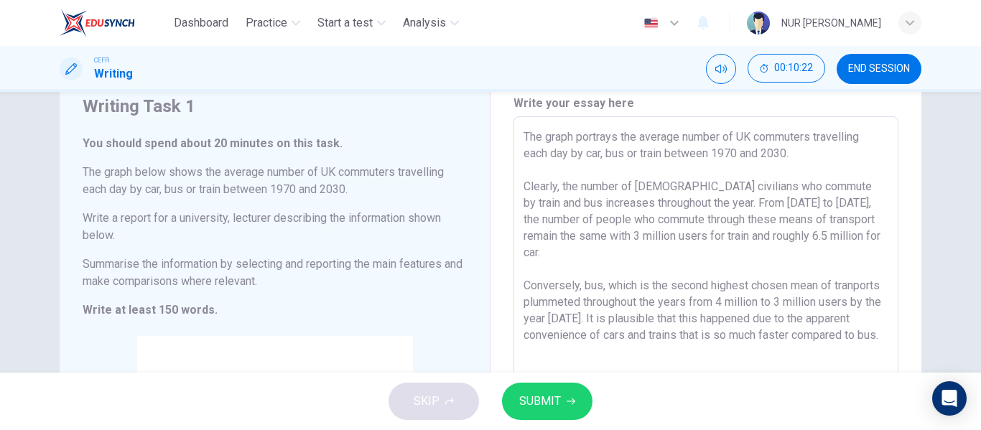
scroll to position [53, 0]
drag, startPoint x: 634, startPoint y: 339, endPoint x: 520, endPoint y: 138, distance: 231.2
click at [523, 138] on textarea "The graph portrays the average number of UK commuters travelling each day by ca…" at bounding box center [705, 353] width 365 height 447
click at [536, 142] on textarea "The graph portrays the average number of UK commuters travelling each day by ca…" at bounding box center [705, 353] width 365 height 447
click at [544, 409] on span "SUBMIT" at bounding box center [540, 401] width 42 height 20
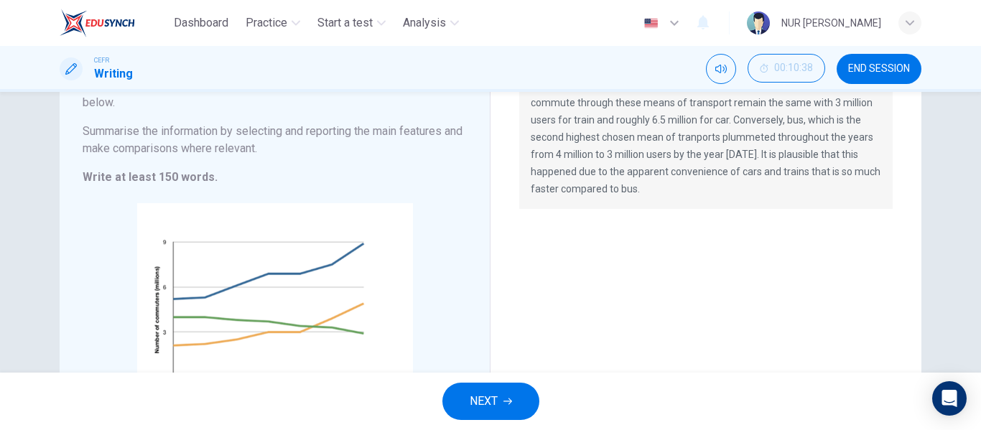
scroll to position [0, 0]
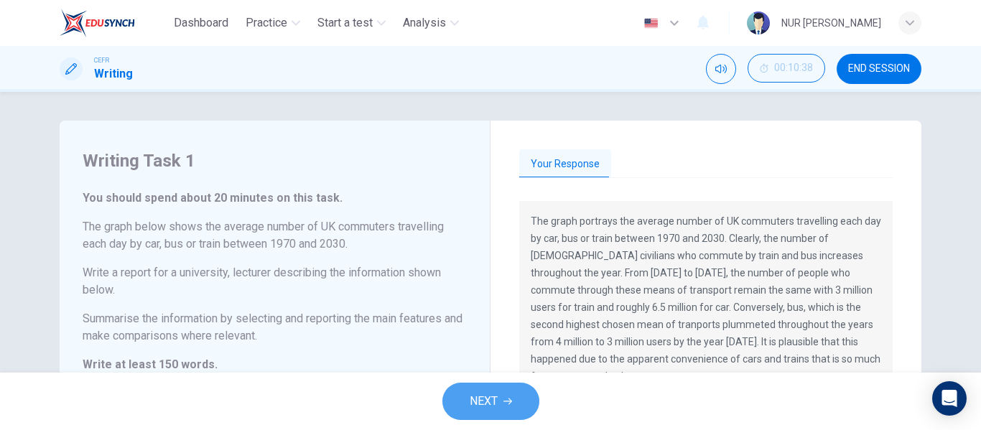
click at [477, 404] on span "NEXT" at bounding box center [484, 401] width 28 height 20
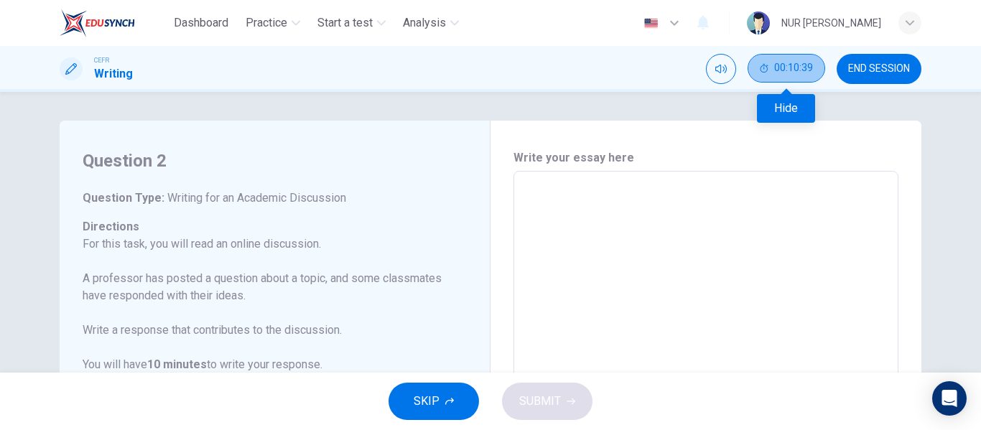
click at [803, 65] on span "00:10:39" at bounding box center [793, 67] width 39 height 11
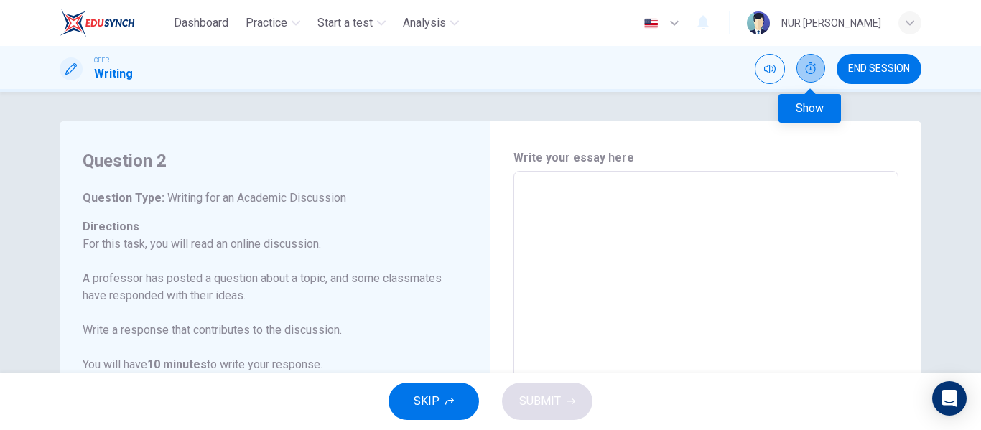
click at [803, 65] on button "Show" at bounding box center [810, 68] width 29 height 29
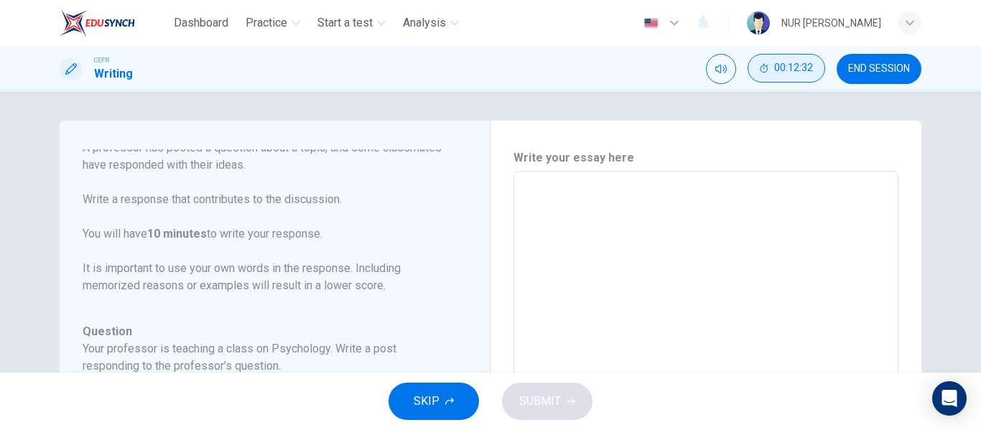
scroll to position [159, 0]
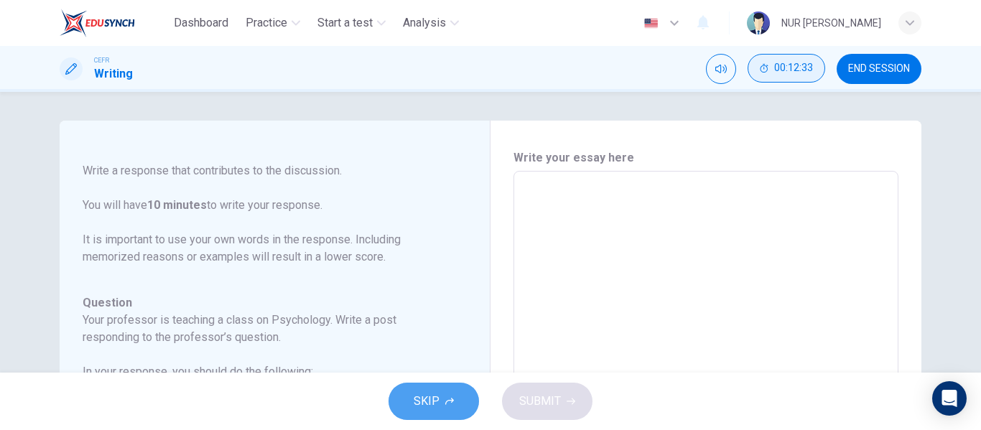
click at [404, 393] on button "SKIP" at bounding box center [433, 401] width 90 height 37
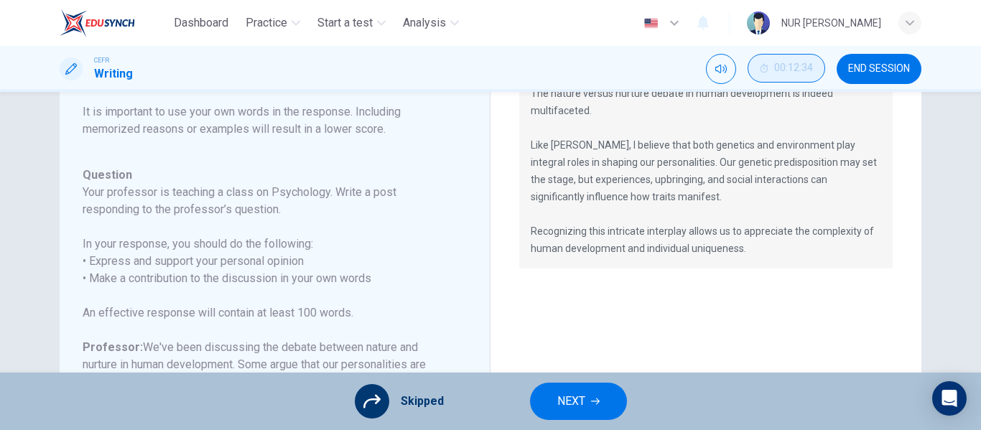
scroll to position [129, 0]
